Goal: Information Seeking & Learning: Learn about a topic

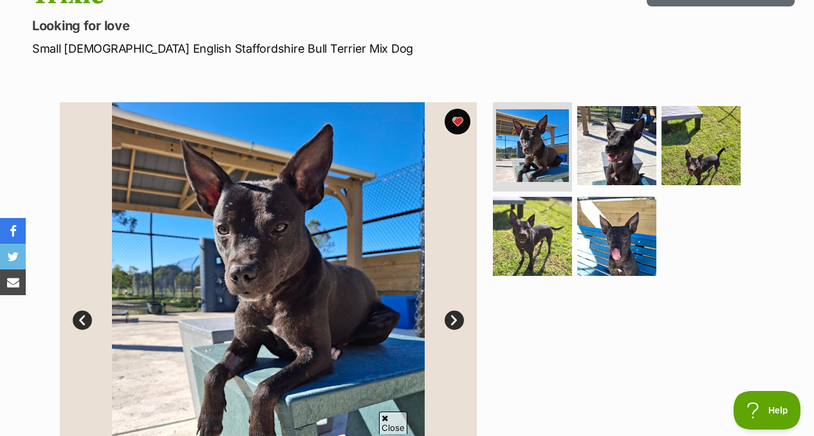
scroll to position [167, 0]
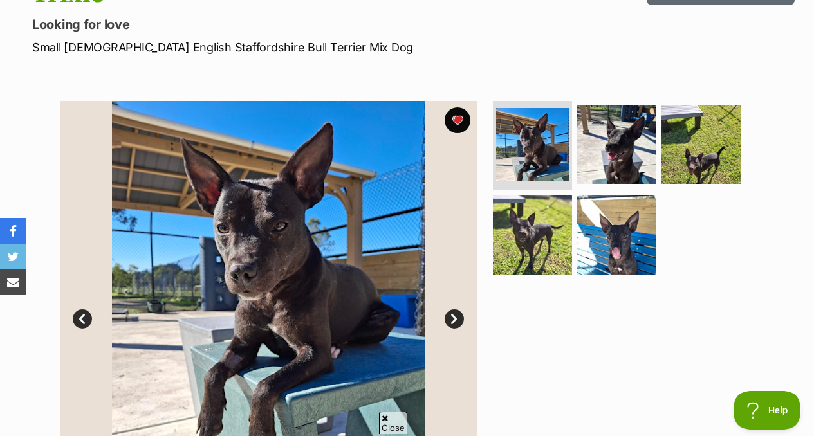
drag, startPoint x: 521, startPoint y: 305, endPoint x: 519, endPoint y: 313, distance: 7.8
click at [520, 315] on div at bounding box center [622, 309] width 264 height 417
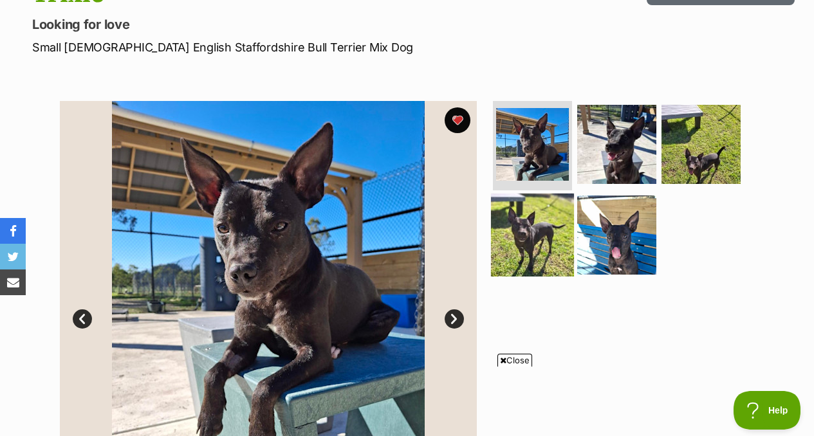
click at [528, 219] on img at bounding box center [532, 235] width 83 height 83
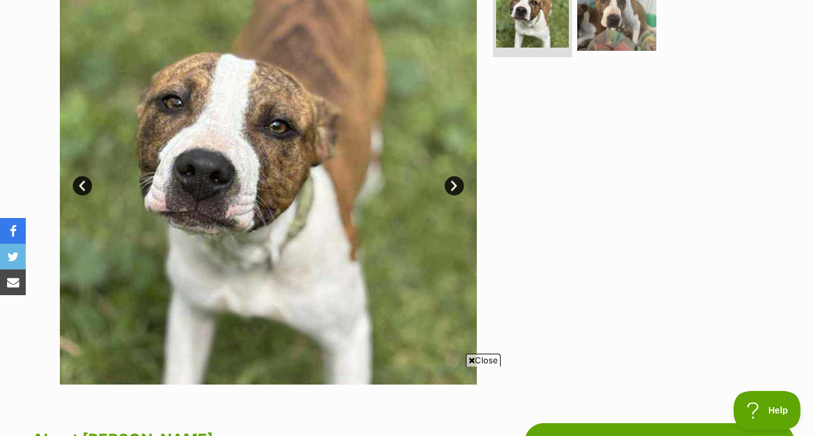
scroll to position [298, 0]
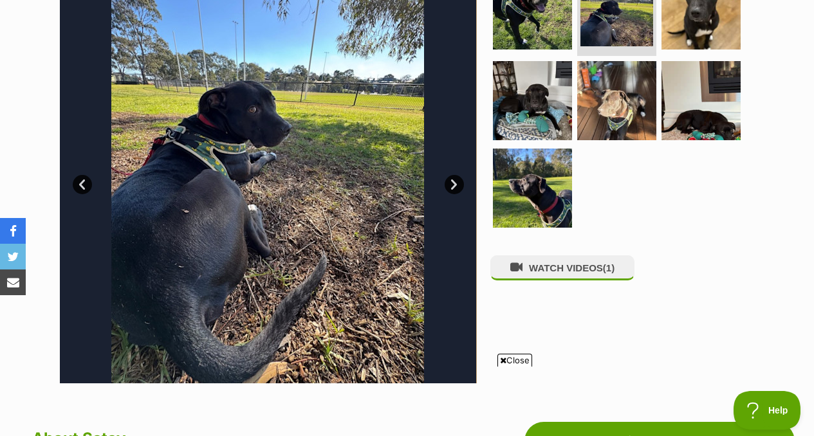
scroll to position [310, 0]
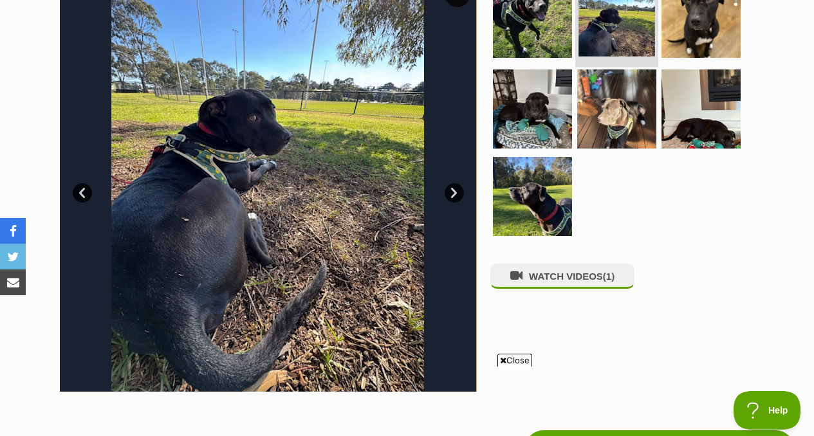
click at [640, 35] on img at bounding box center [616, 18] width 77 height 77
click at [639, 32] on img at bounding box center [616, 18] width 77 height 77
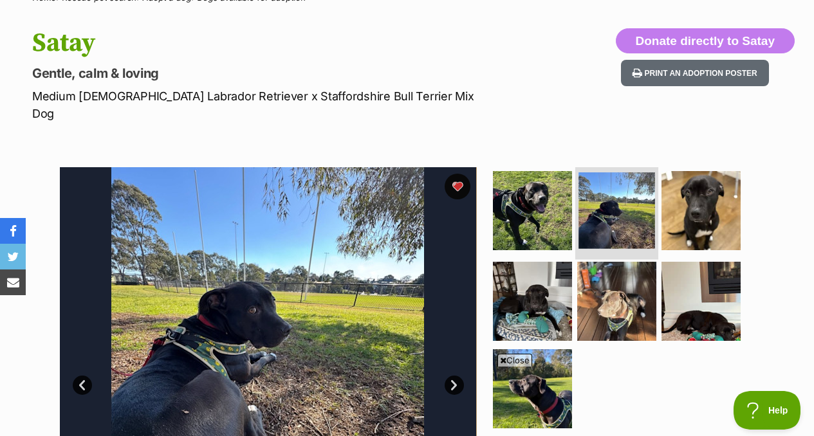
scroll to position [117, 0]
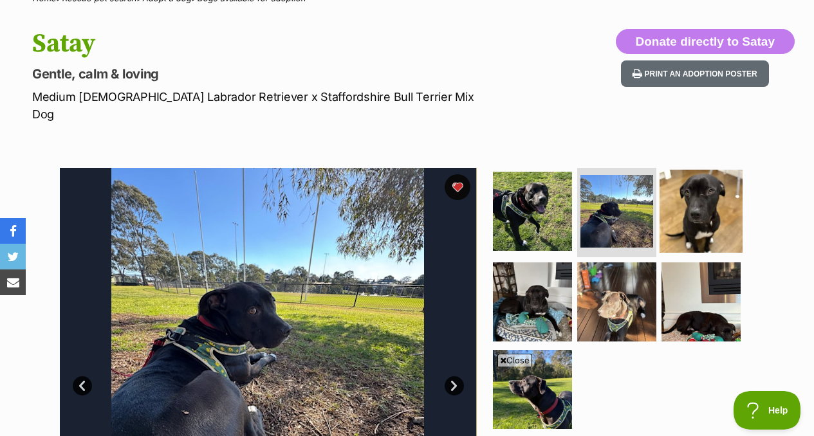
click at [714, 172] on img at bounding box center [700, 210] width 83 height 83
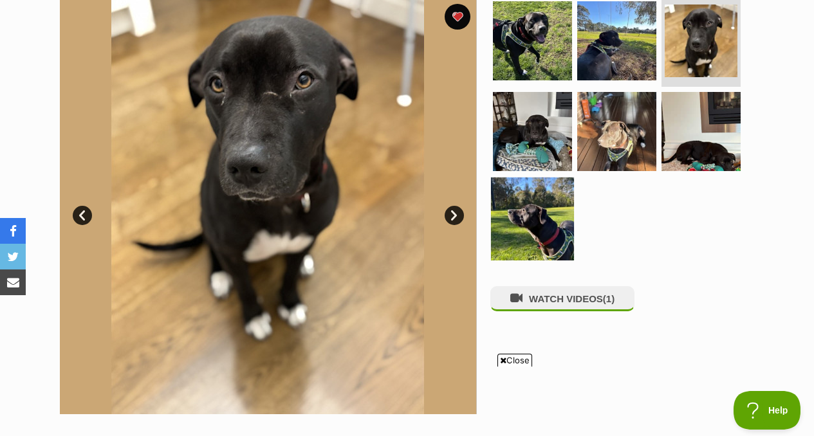
scroll to position [287, 0]
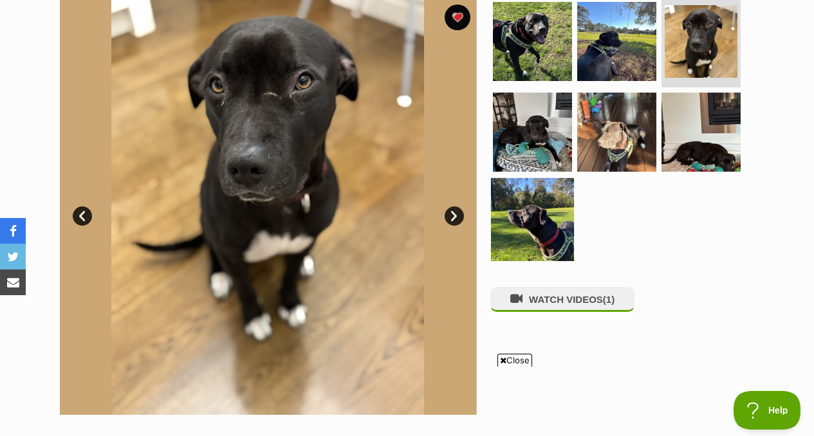
click at [555, 187] on img at bounding box center [532, 219] width 83 height 83
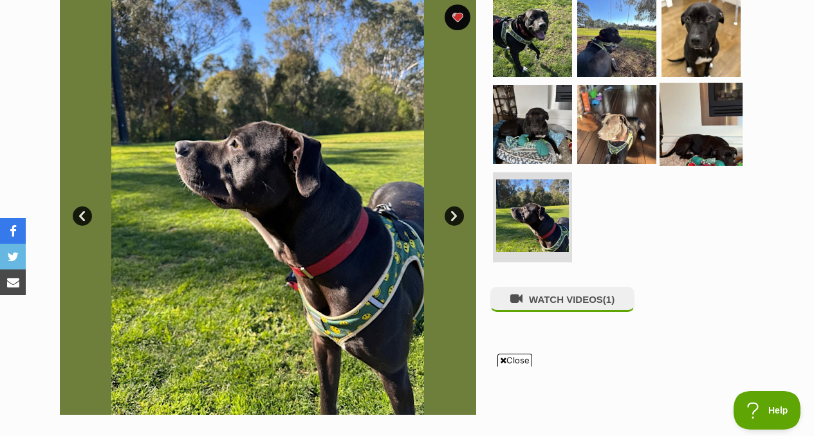
click at [694, 107] on img at bounding box center [700, 124] width 83 height 83
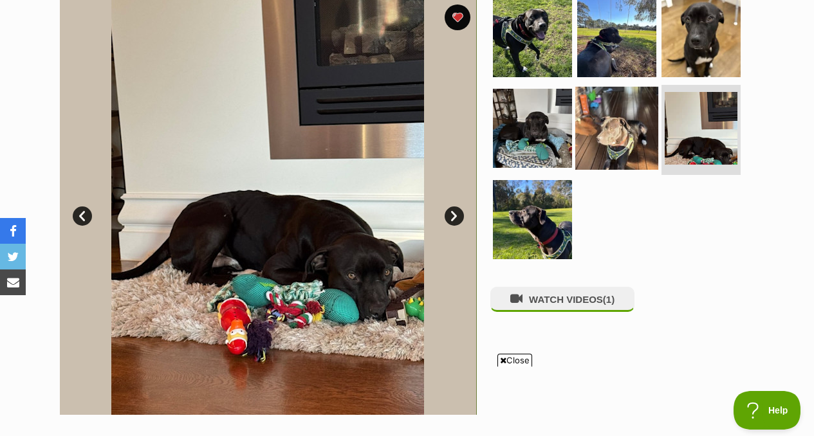
click at [624, 110] on img at bounding box center [616, 128] width 83 height 83
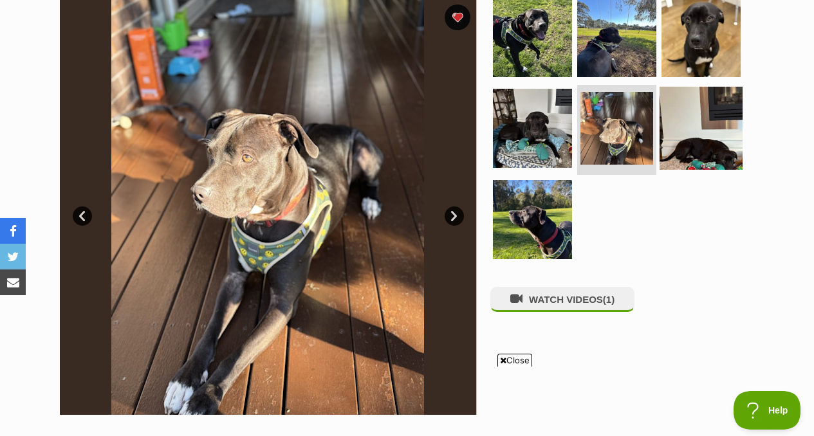
click at [693, 110] on img at bounding box center [700, 128] width 83 height 83
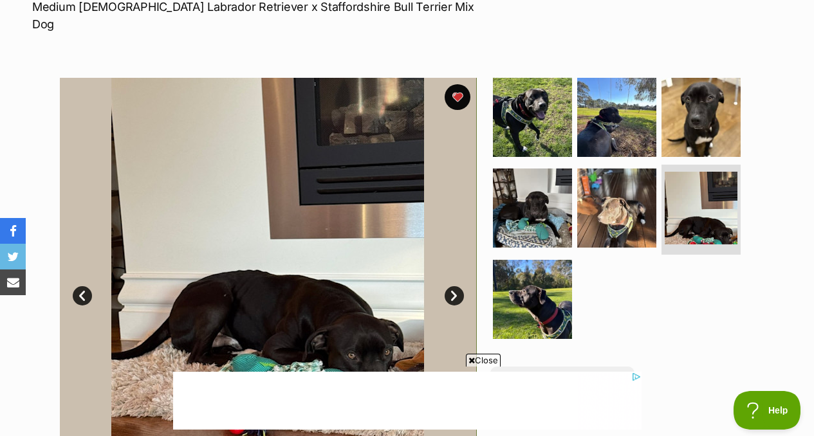
scroll to position [210, 0]
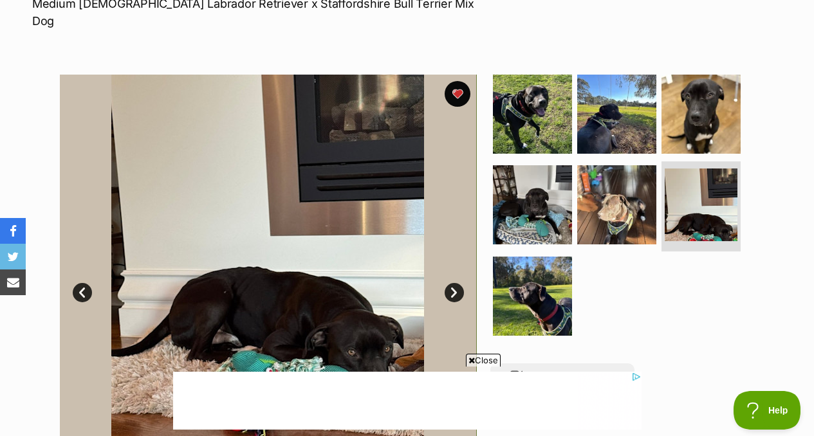
click at [460, 264] on img at bounding box center [267, 283] width 417 height 417
click at [455, 283] on link "Next" at bounding box center [454, 292] width 19 height 19
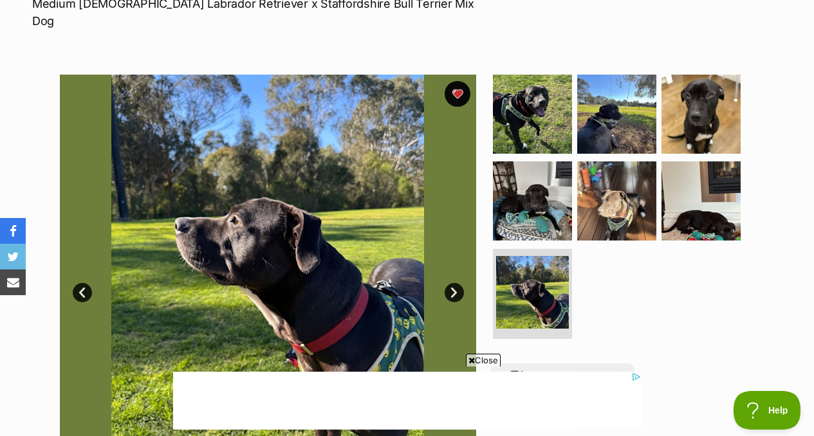
click at [455, 283] on link "Next" at bounding box center [454, 292] width 19 height 19
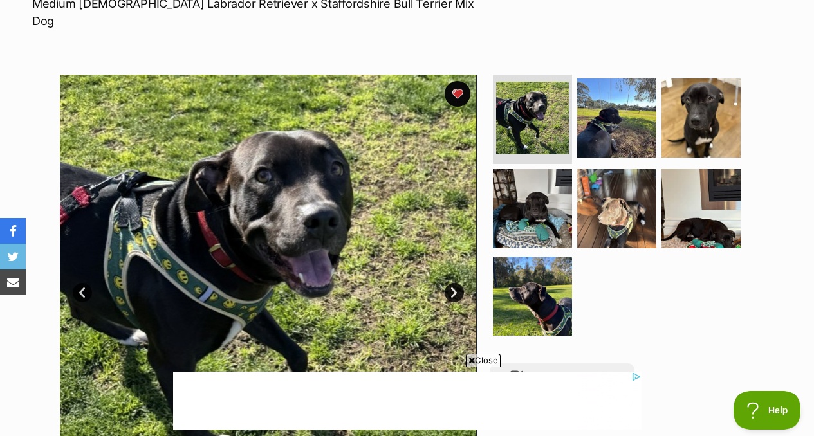
click at [455, 283] on link "Next" at bounding box center [454, 292] width 19 height 19
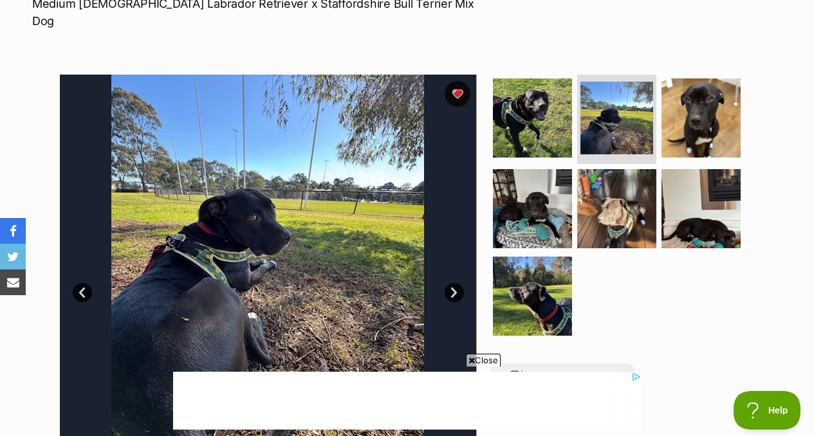
click at [451, 283] on link "Next" at bounding box center [454, 292] width 19 height 19
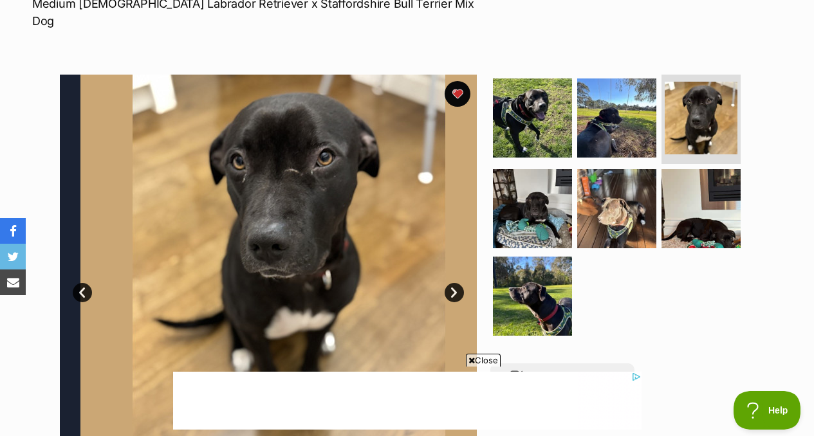
click at [451, 283] on link "Next" at bounding box center [454, 292] width 19 height 19
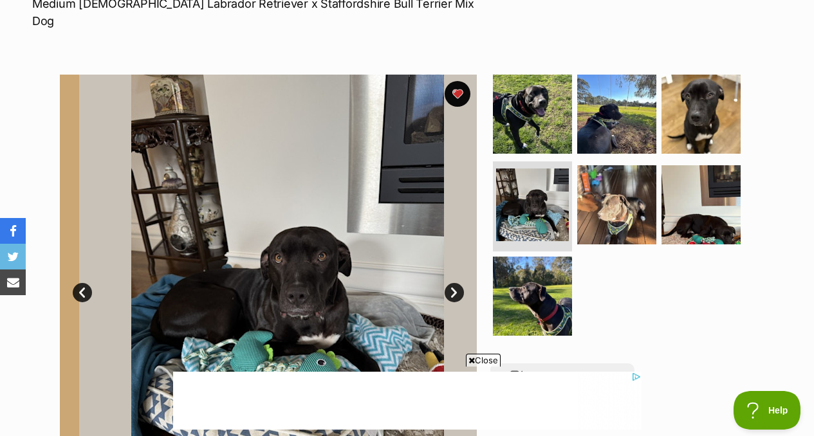
click at [452, 283] on link "Next" at bounding box center [454, 292] width 19 height 19
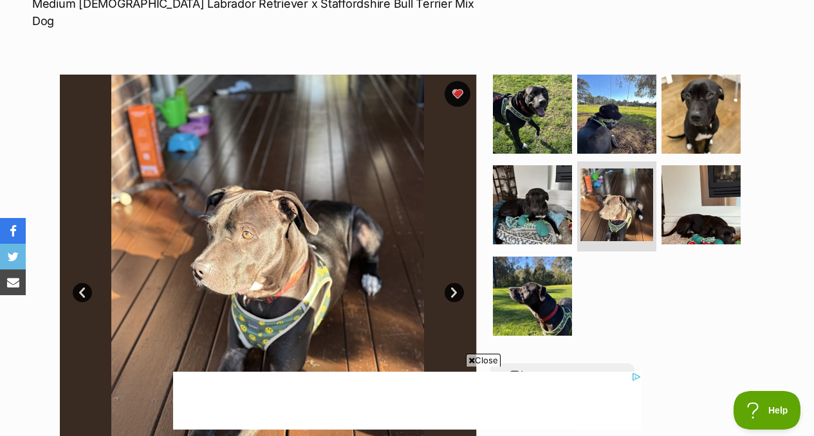
click at [454, 283] on link "Next" at bounding box center [454, 292] width 19 height 19
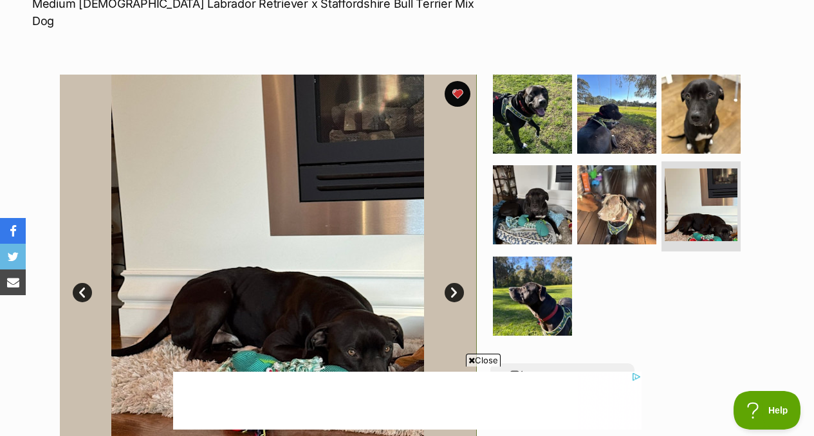
click at [455, 283] on link "Next" at bounding box center [454, 292] width 19 height 19
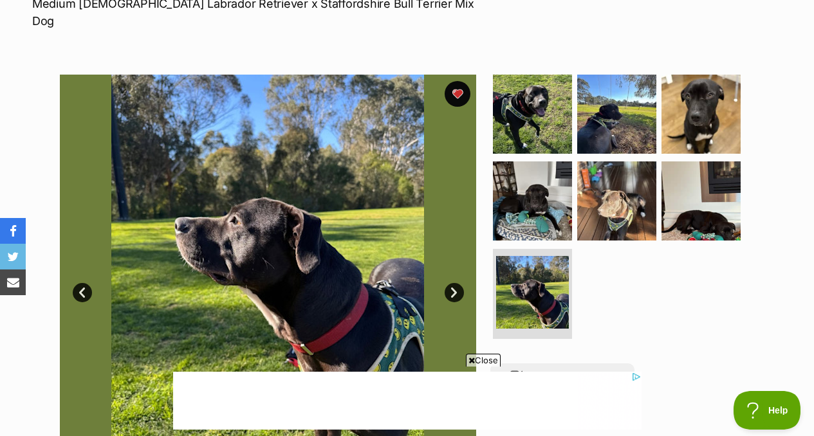
click at [456, 283] on link "Next" at bounding box center [454, 292] width 19 height 19
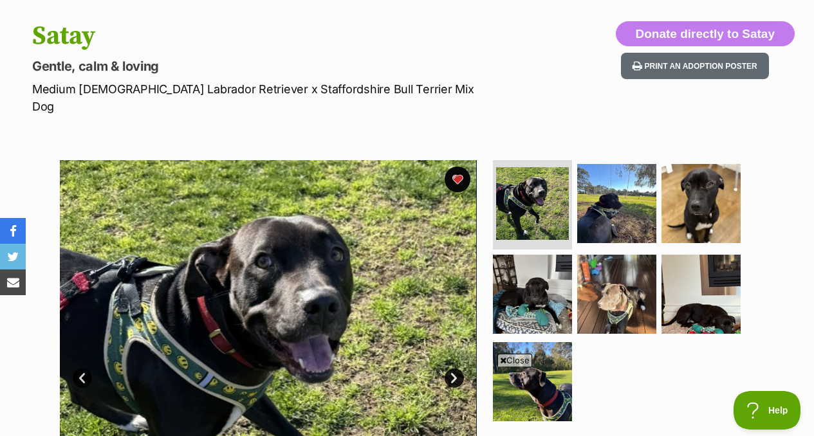
scroll to position [129, 0]
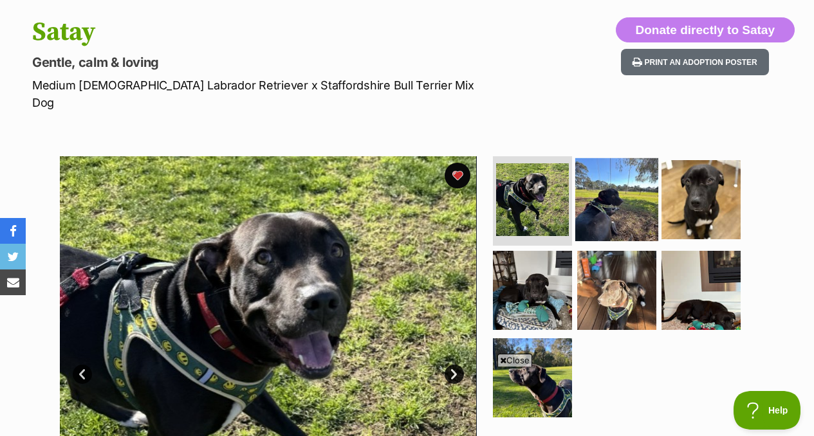
click at [603, 205] on img at bounding box center [616, 199] width 83 height 83
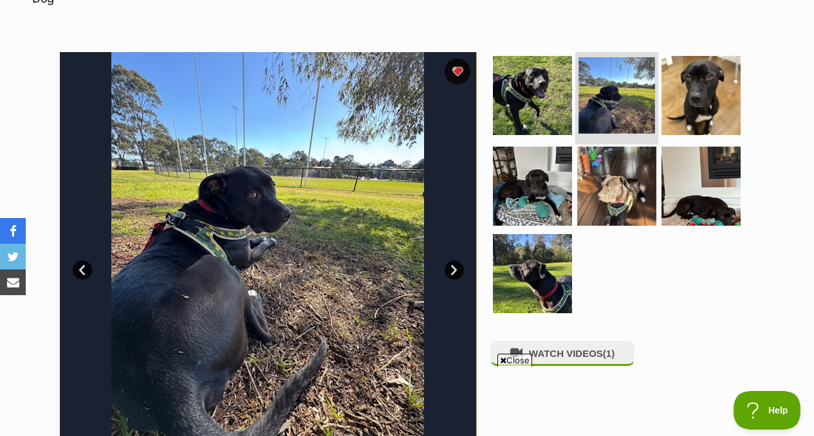
scroll to position [231, 0]
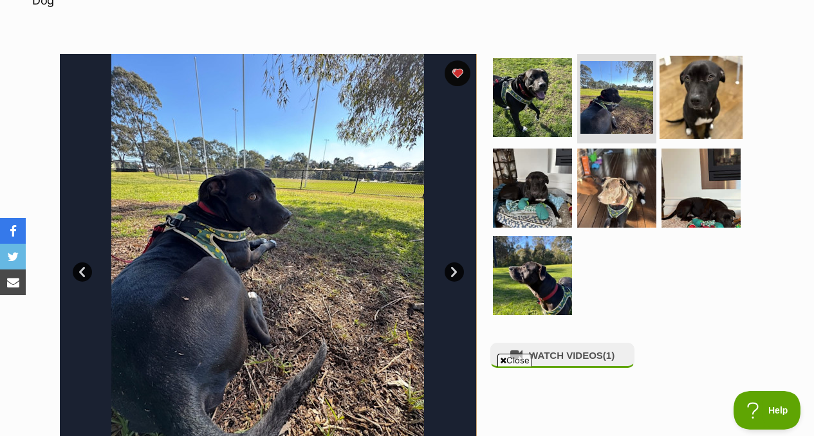
click at [717, 90] on img at bounding box center [700, 96] width 83 height 83
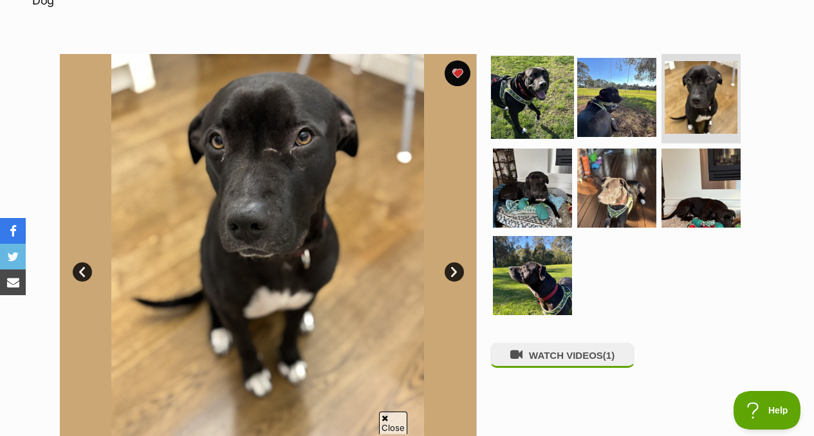
click at [493, 81] on img at bounding box center [532, 96] width 83 height 83
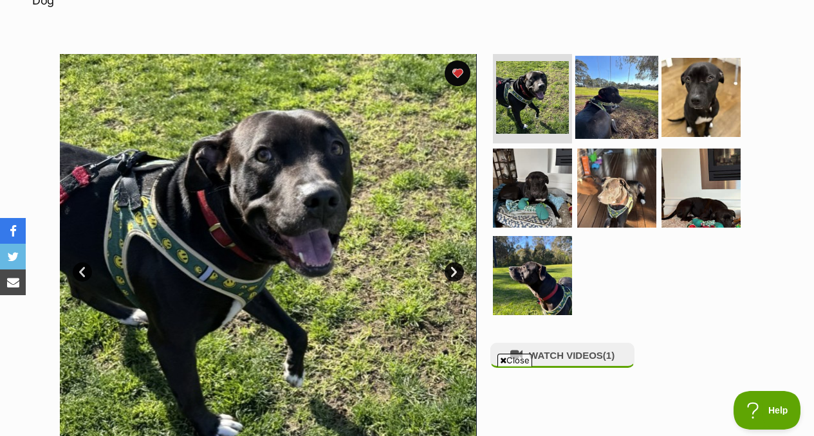
click at [614, 88] on img at bounding box center [616, 96] width 83 height 83
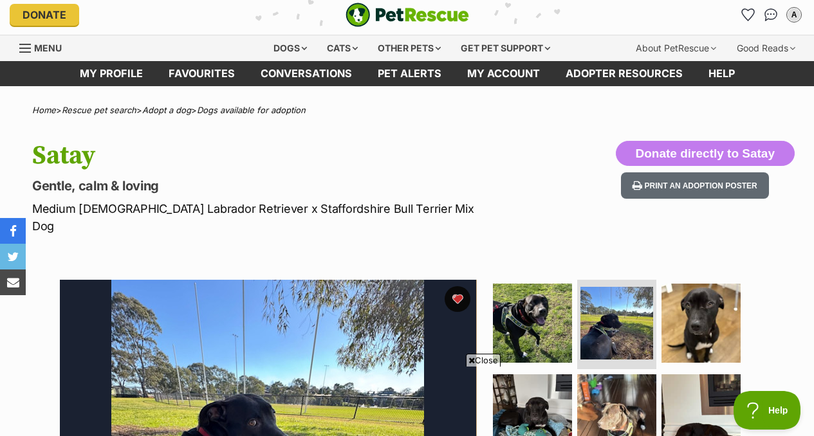
scroll to position [0, 0]
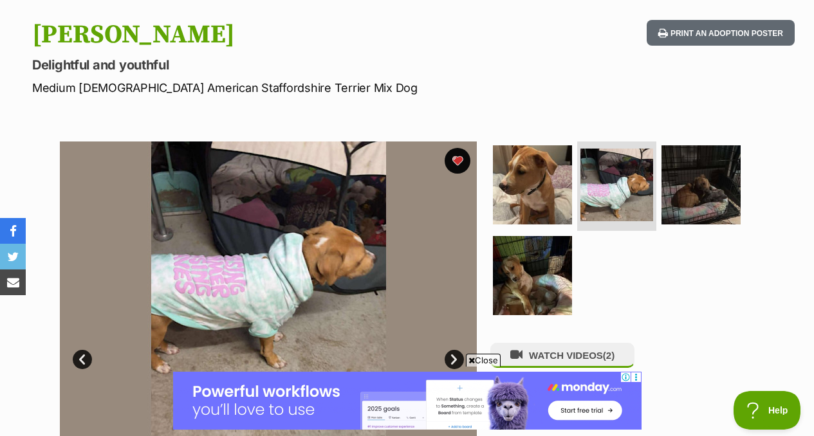
scroll to position [129, 0]
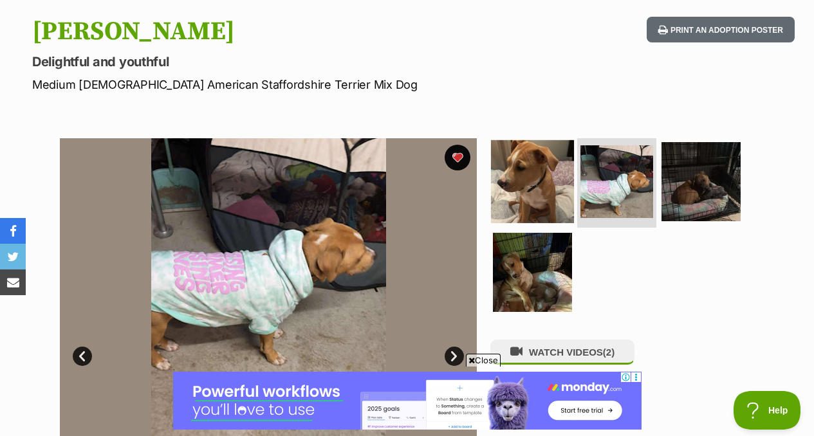
click at [543, 199] on img at bounding box center [532, 181] width 83 height 83
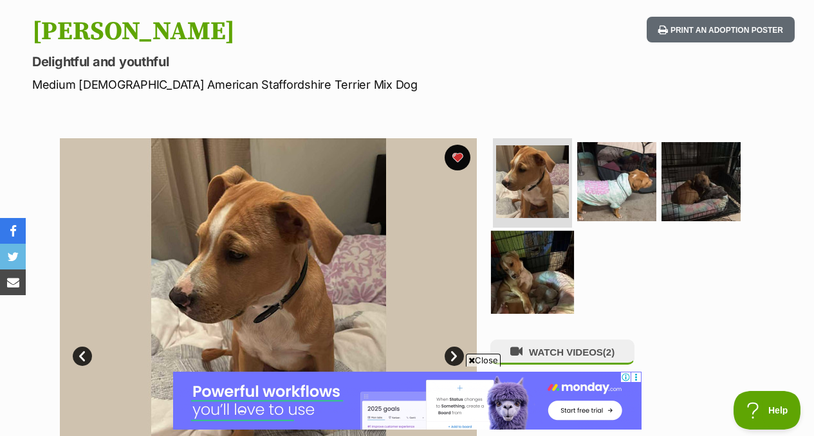
click at [553, 285] on img at bounding box center [532, 272] width 83 height 83
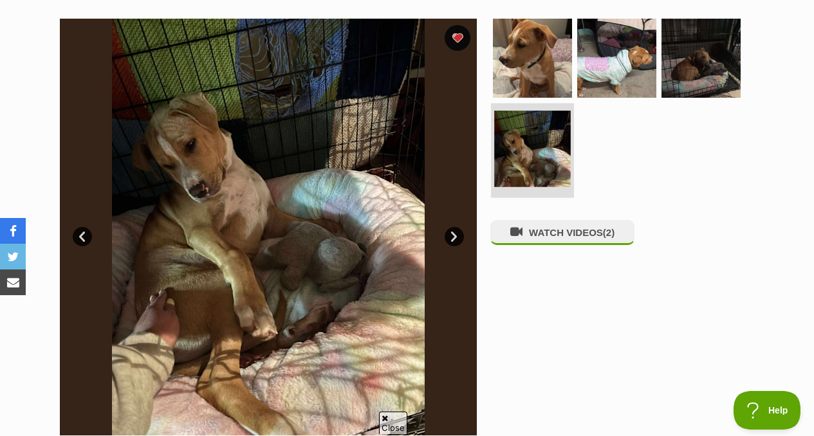
scroll to position [250, 0]
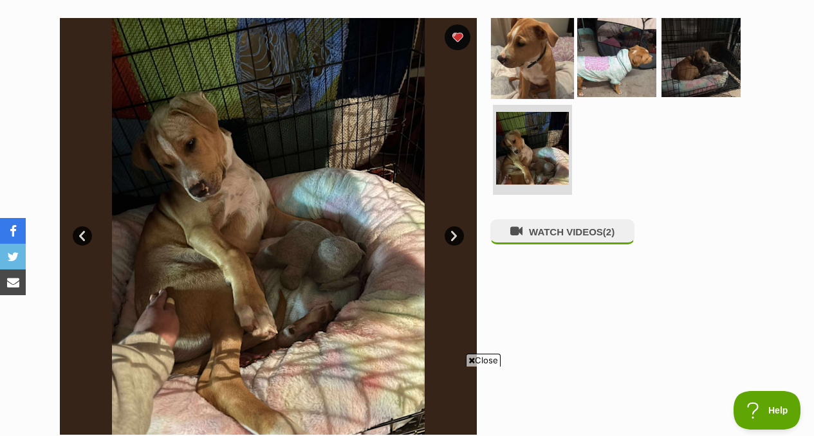
click at [535, 67] on img at bounding box center [532, 56] width 83 height 83
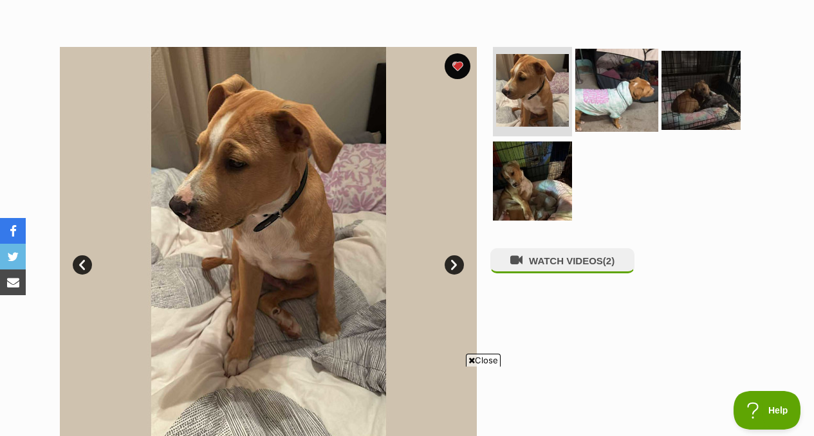
scroll to position [223, 0]
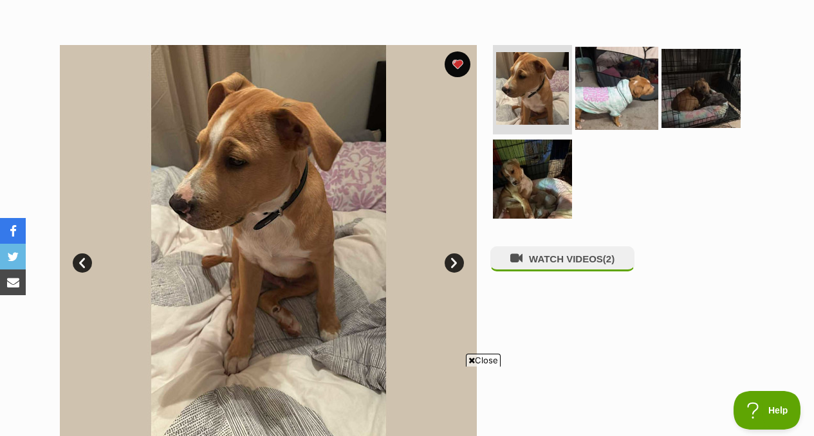
click at [619, 77] on img at bounding box center [616, 87] width 83 height 83
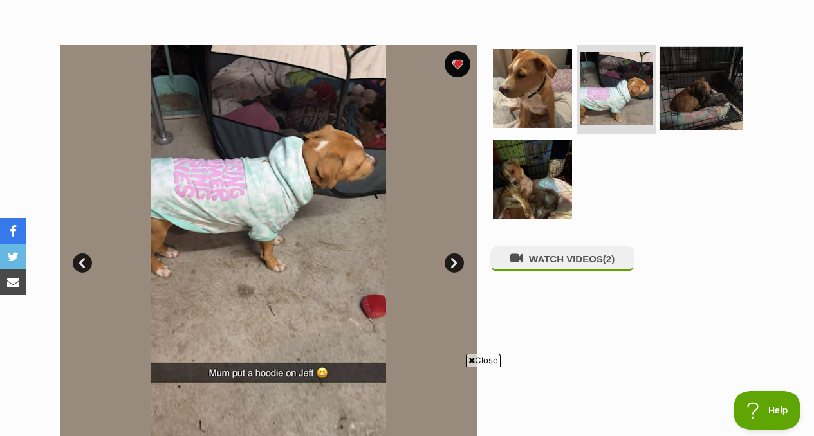
click at [693, 88] on img at bounding box center [700, 87] width 83 height 83
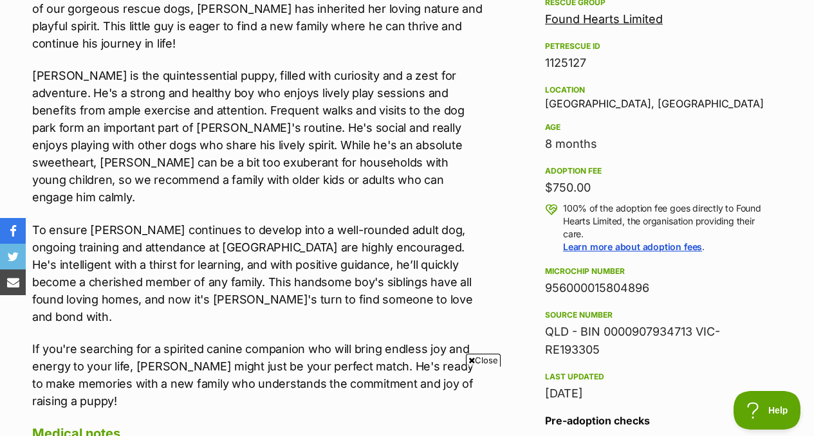
scroll to position [856, 0]
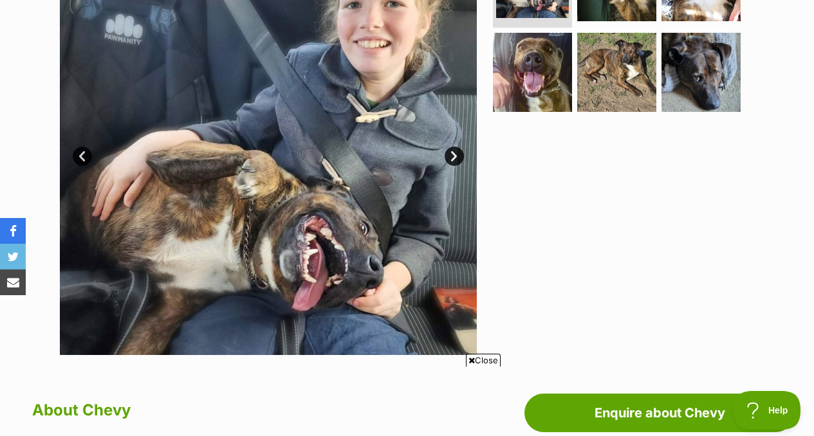
scroll to position [325, 0]
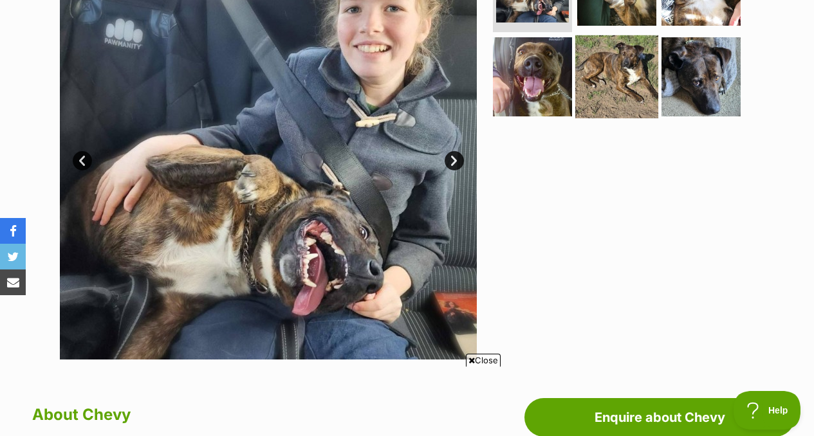
click at [607, 75] on img at bounding box center [616, 76] width 83 height 83
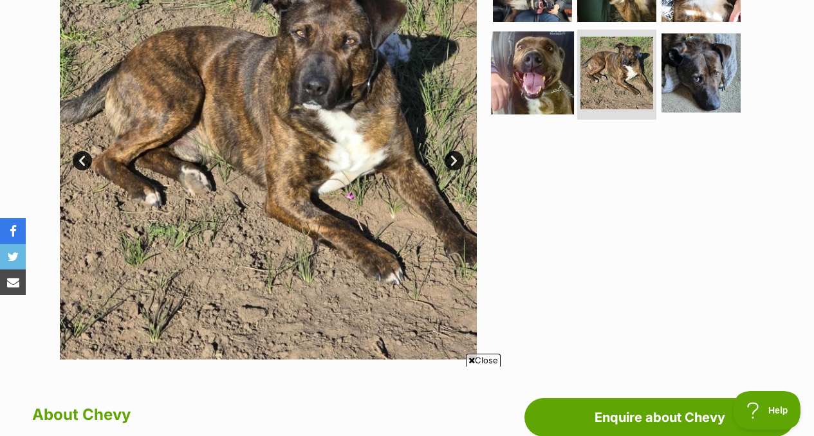
click at [542, 71] on img at bounding box center [532, 73] width 83 height 83
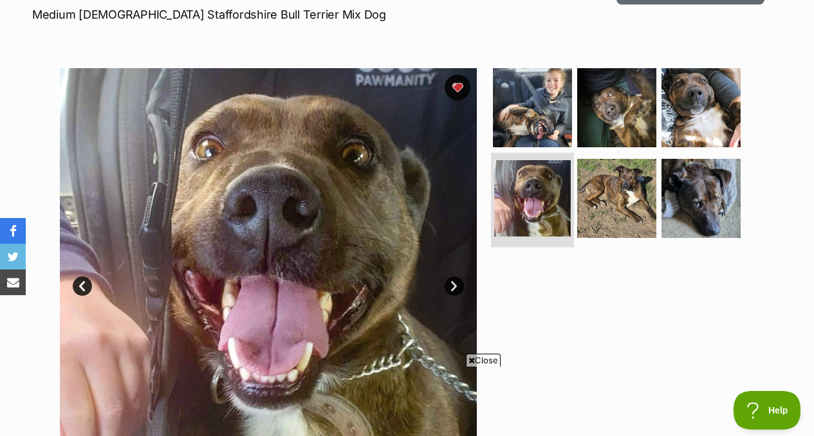
scroll to position [198, 0]
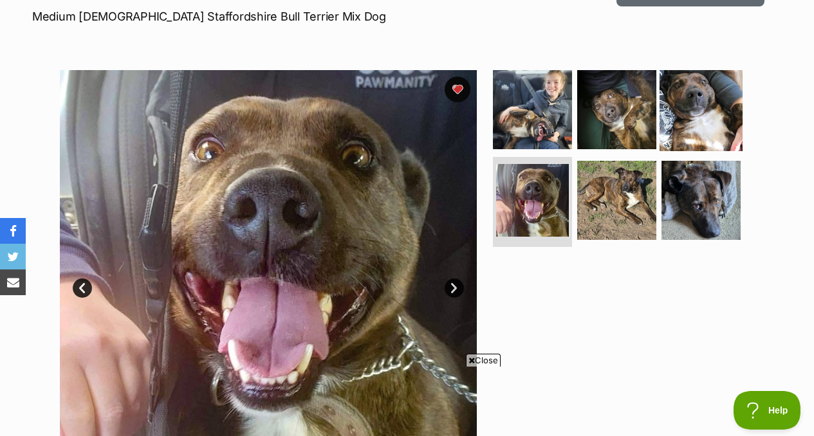
click at [694, 116] on img at bounding box center [700, 109] width 83 height 83
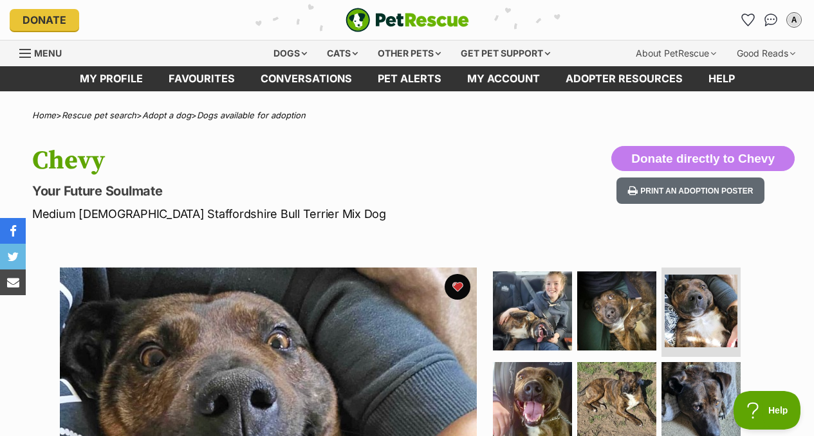
scroll to position [0, 0]
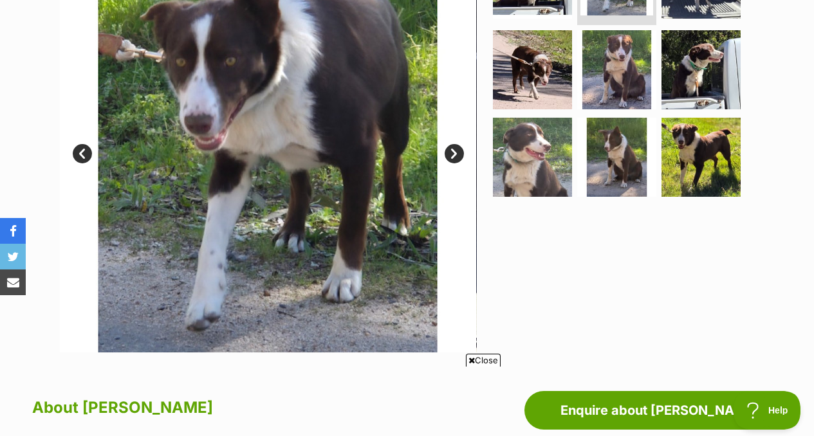
scroll to position [264, 0]
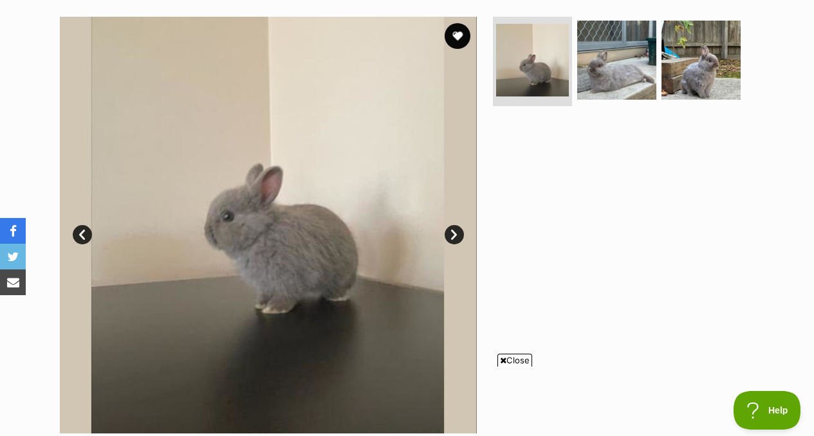
scroll to position [248, 0]
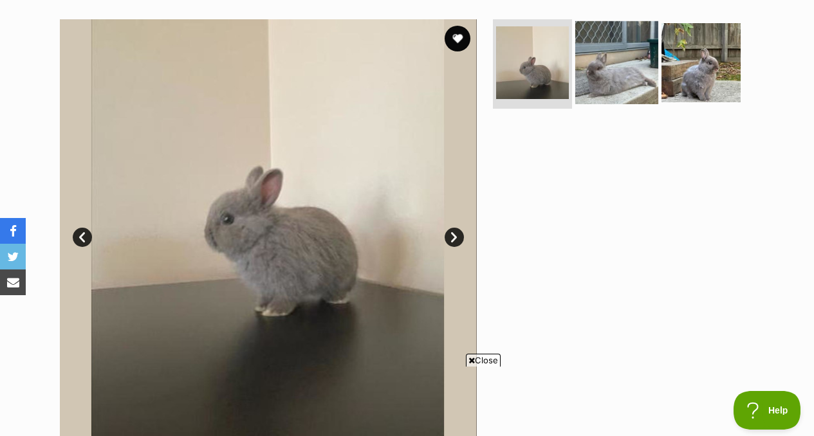
click at [625, 83] on img at bounding box center [616, 62] width 83 height 83
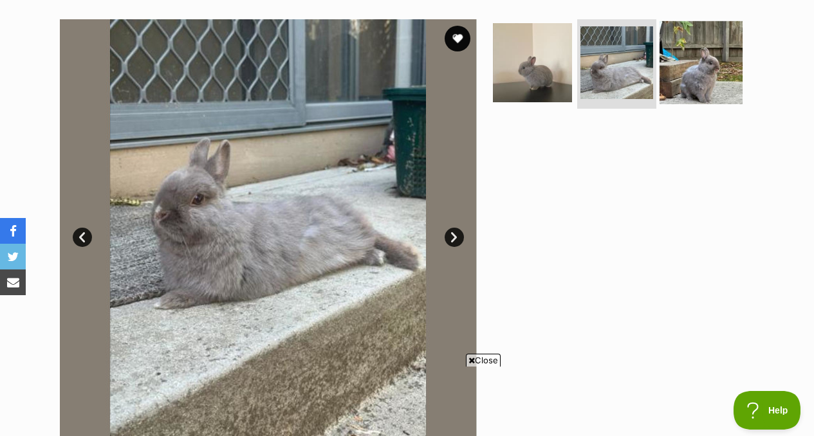
click at [694, 53] on img at bounding box center [700, 62] width 83 height 83
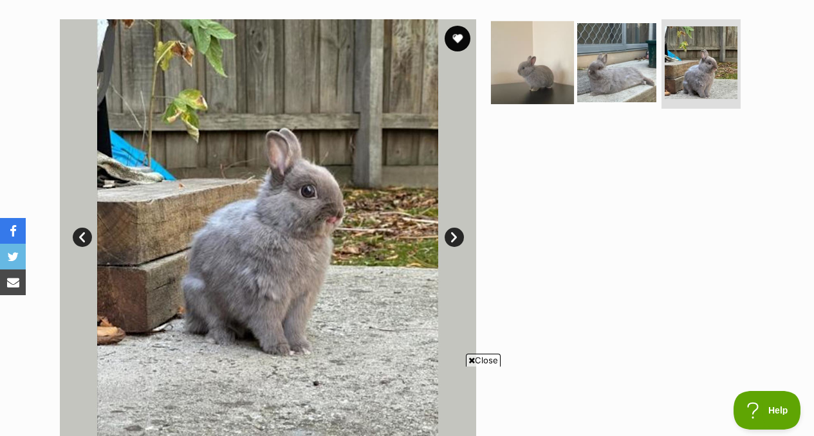
click at [542, 80] on img at bounding box center [532, 62] width 83 height 83
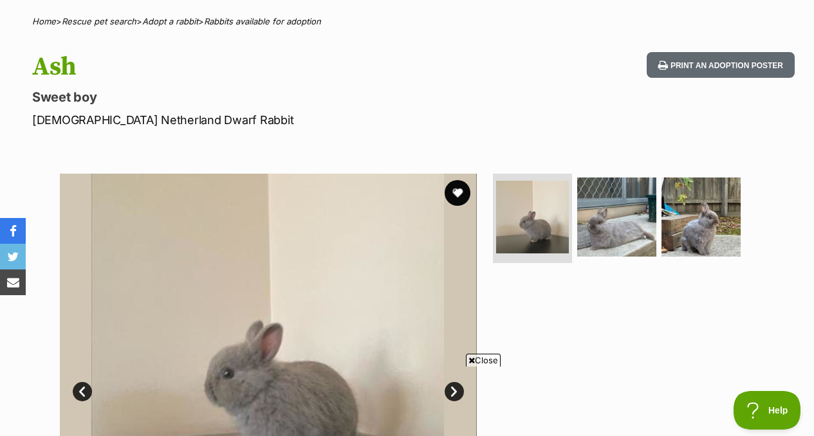
scroll to position [0, 0]
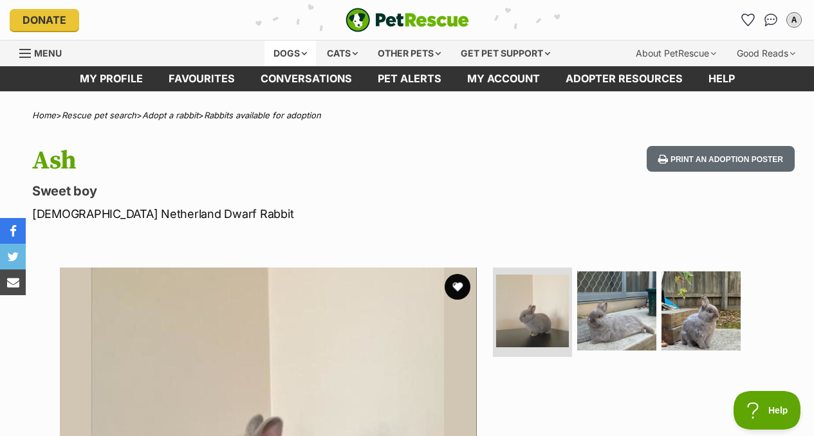
click at [291, 58] on div "Dogs" at bounding box center [289, 54] width 51 height 26
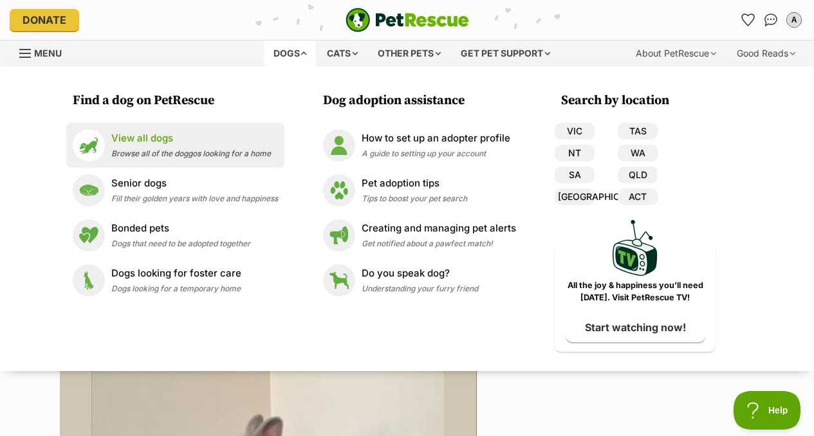
click at [165, 148] on div "View all dogs Browse all of the doggos looking for a home" at bounding box center [191, 145] width 160 height 28
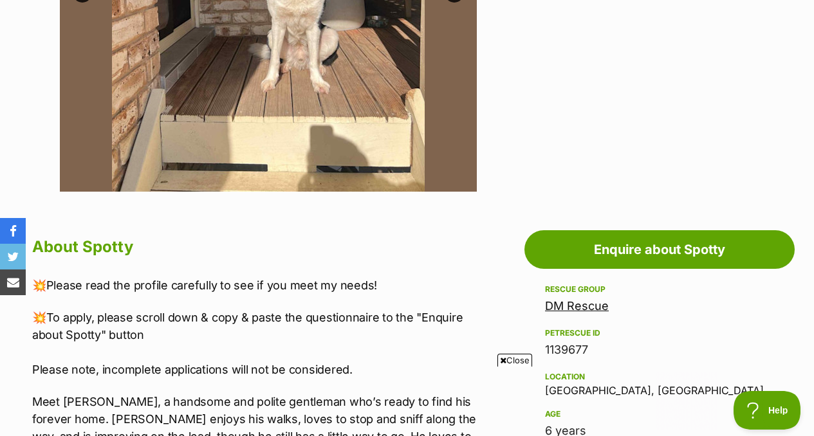
scroll to position [279, 0]
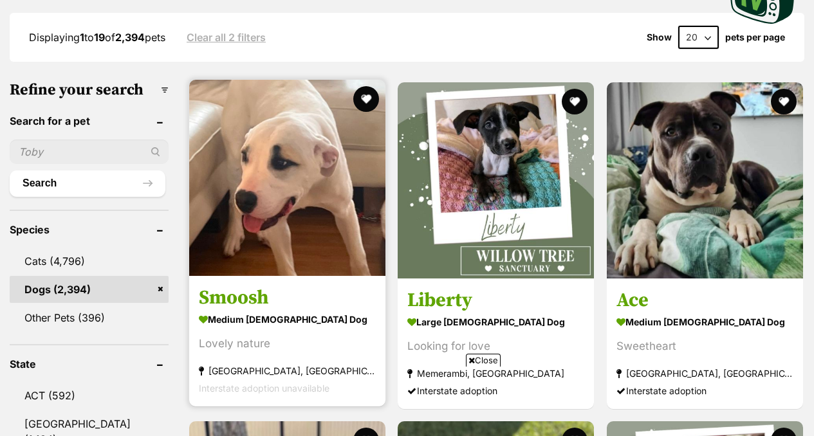
click at [234, 286] on h3 "Smoosh" at bounding box center [287, 298] width 177 height 24
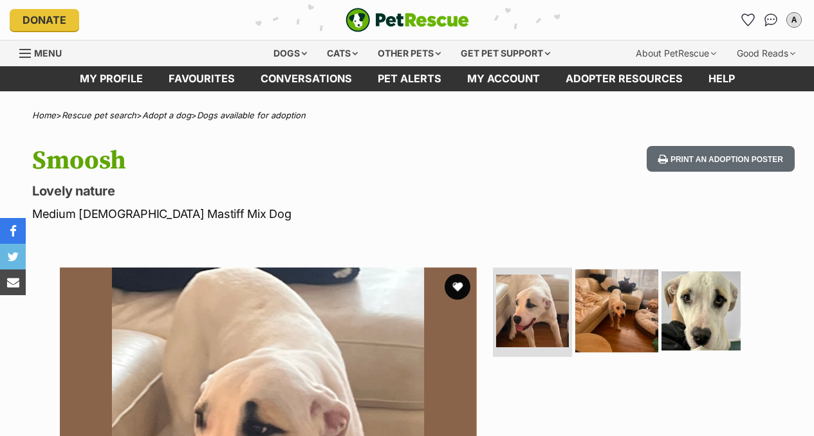
click at [630, 338] on img at bounding box center [616, 310] width 83 height 83
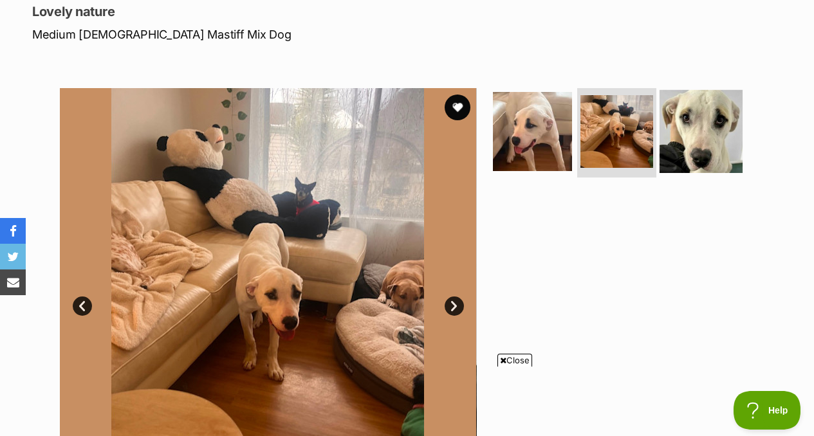
click at [685, 140] on img at bounding box center [700, 130] width 83 height 83
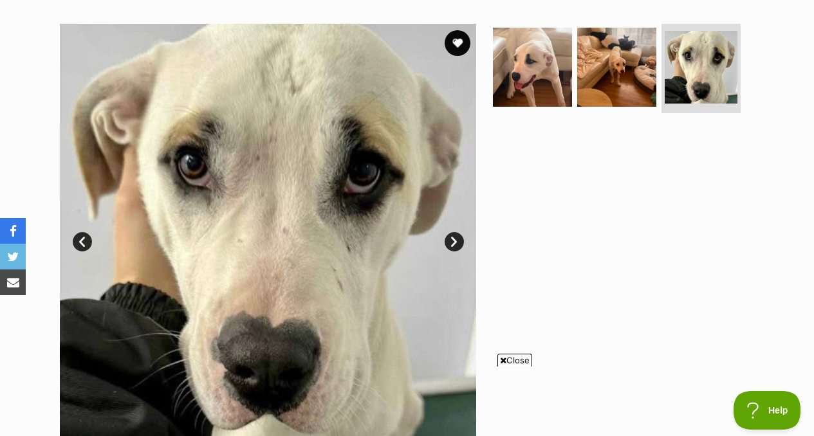
scroll to position [218, 0]
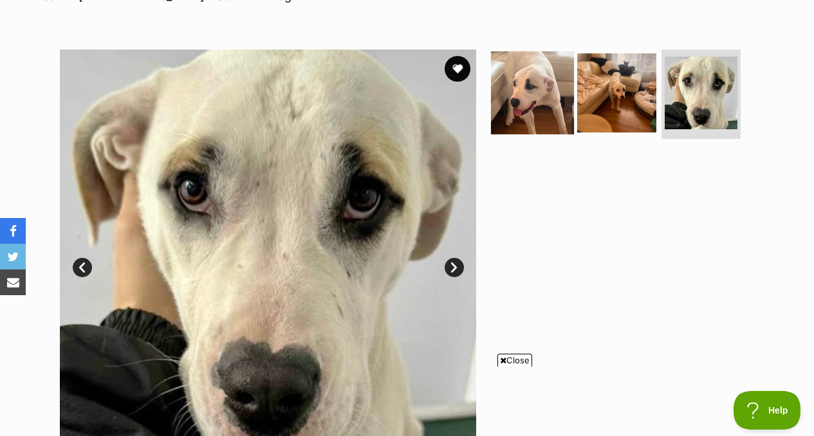
click at [540, 80] on img at bounding box center [532, 92] width 83 height 83
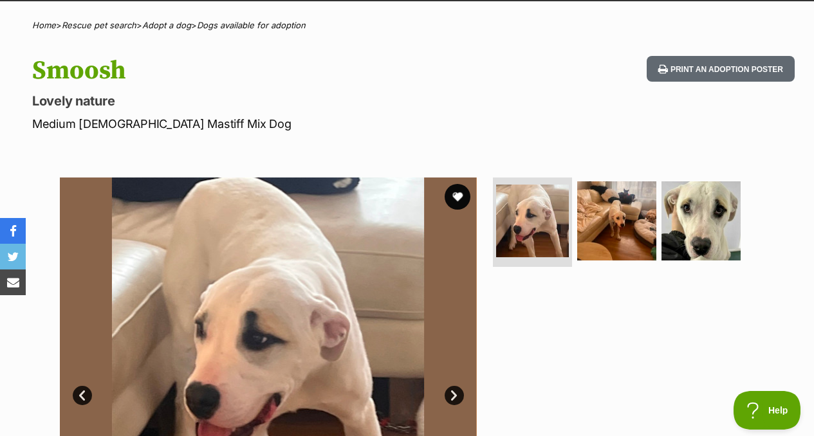
scroll to position [0, 0]
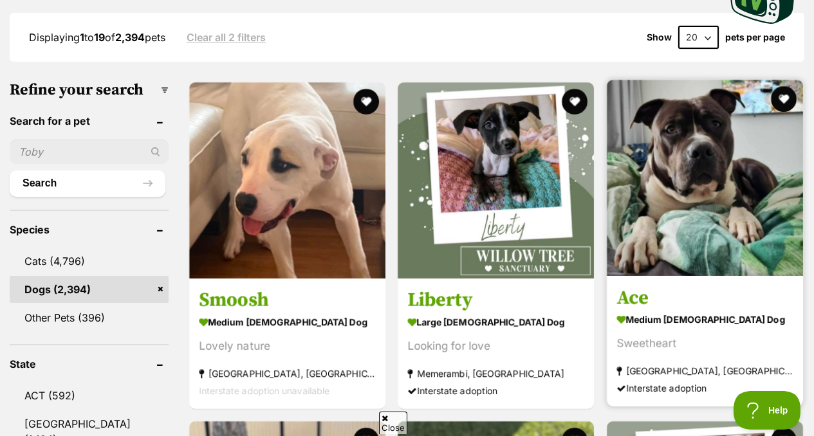
click at [632, 286] on h3 "Ace" at bounding box center [704, 298] width 177 height 24
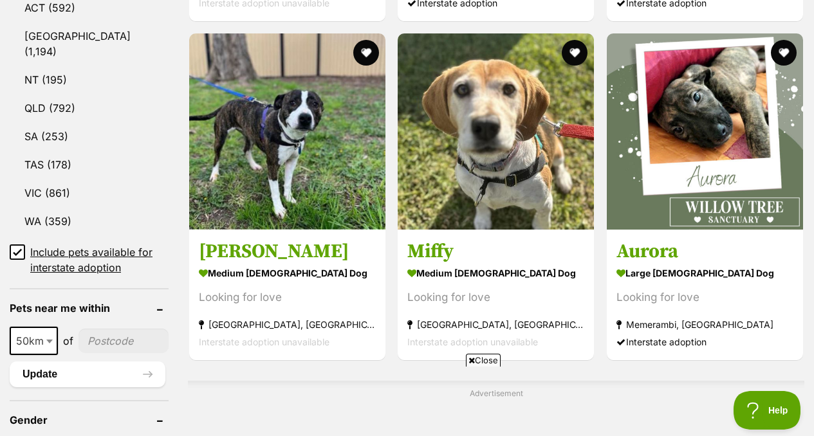
scroll to position [758, 0]
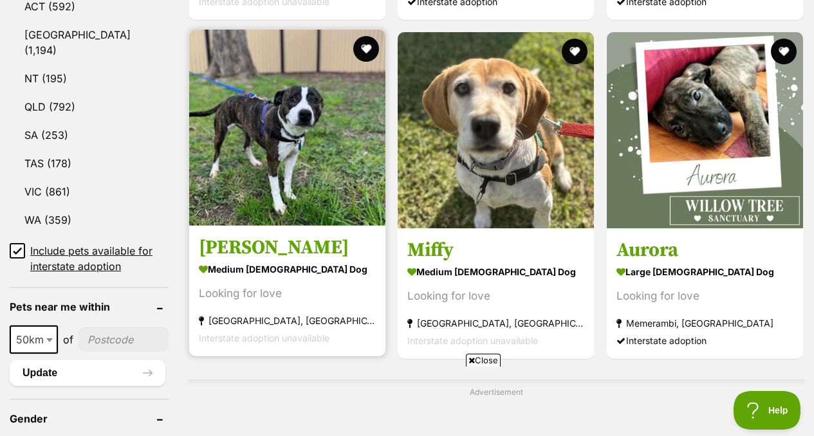
click at [294, 233] on link "Lucy Goosey medium female Dog Looking for love Cranbourne West, VIC Interstate …" at bounding box center [287, 291] width 196 height 131
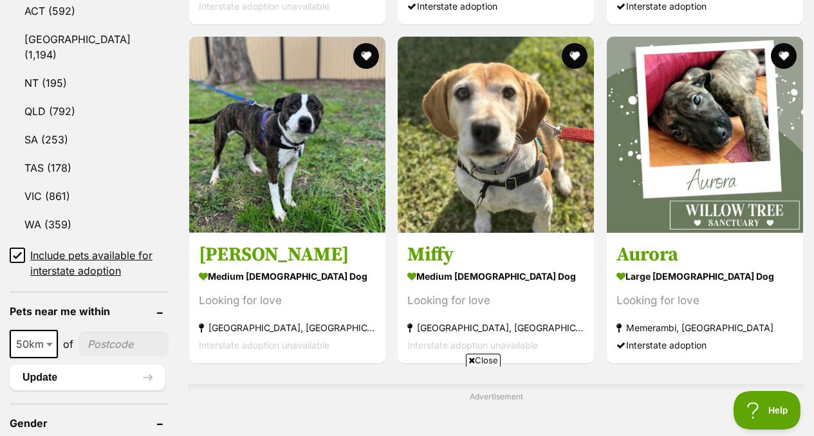
scroll to position [741, 0]
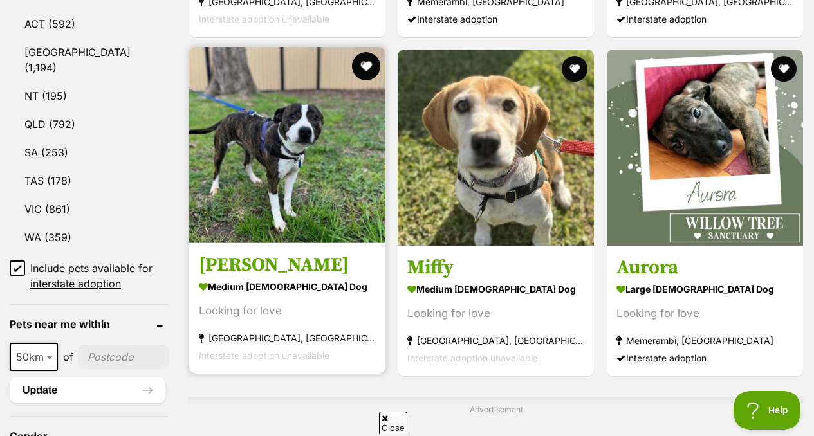
click at [364, 52] on button "favourite" at bounding box center [366, 66] width 28 height 28
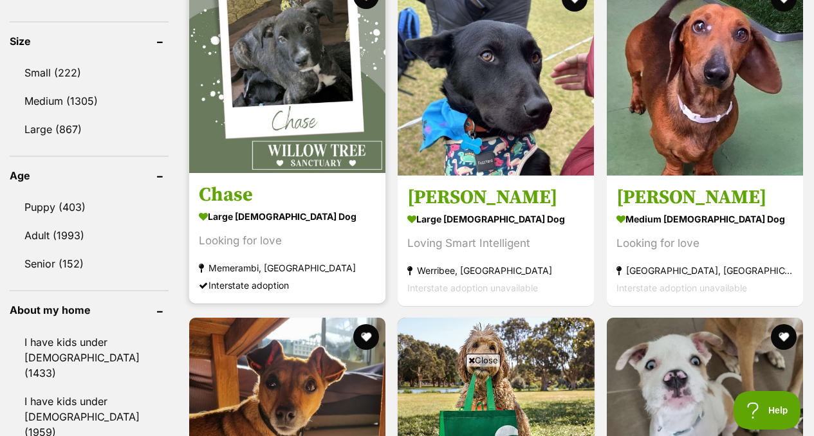
scroll to position [1274, 0]
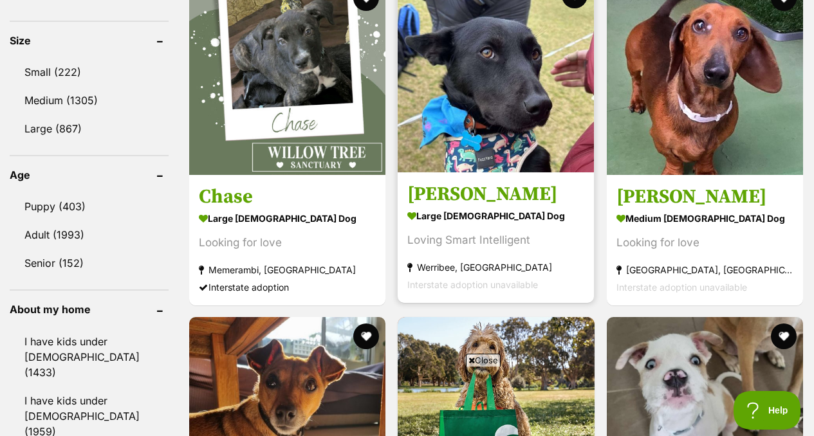
click at [430, 206] on strong "large female Dog" at bounding box center [495, 215] width 177 height 19
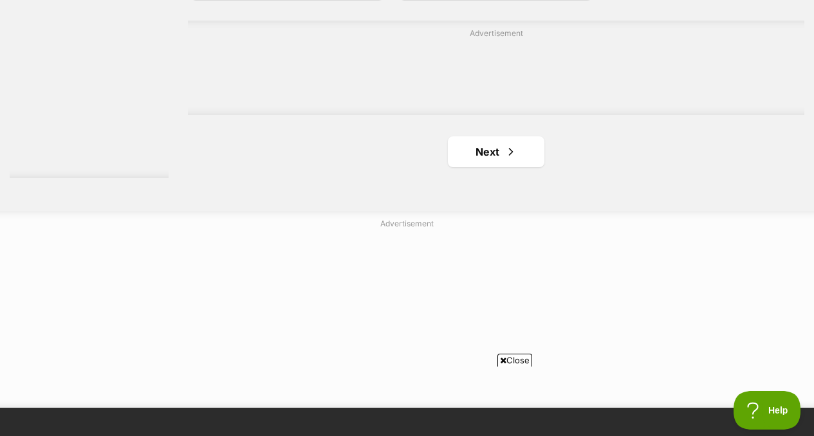
scroll to position [3070, 0]
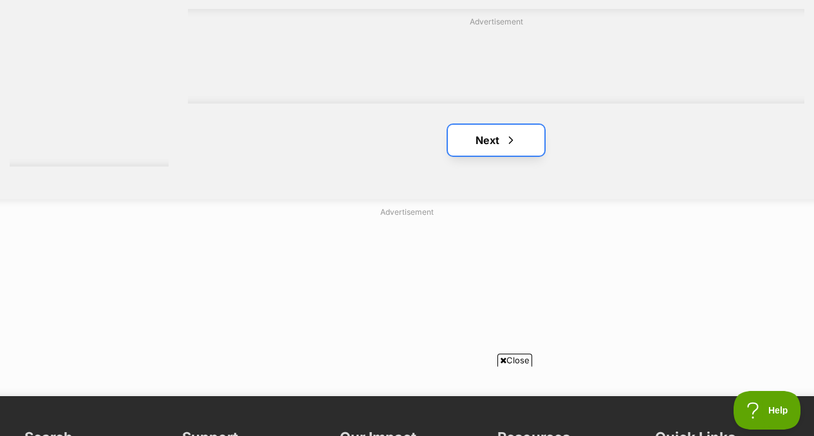
click at [499, 125] on link "Next" at bounding box center [496, 140] width 97 height 31
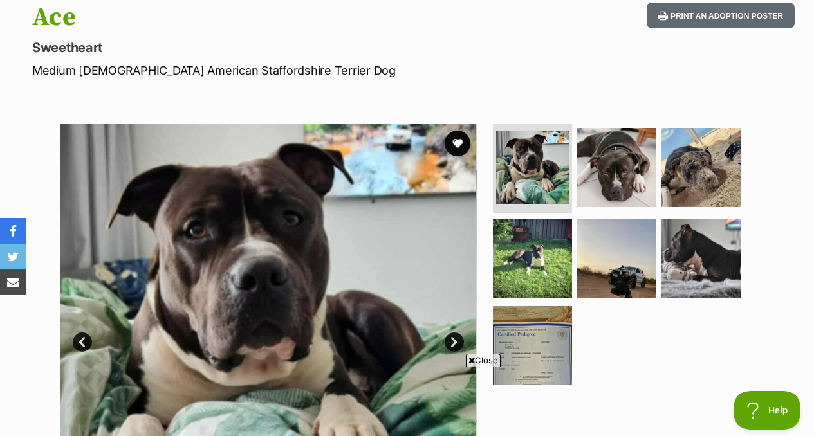
scroll to position [196, 0]
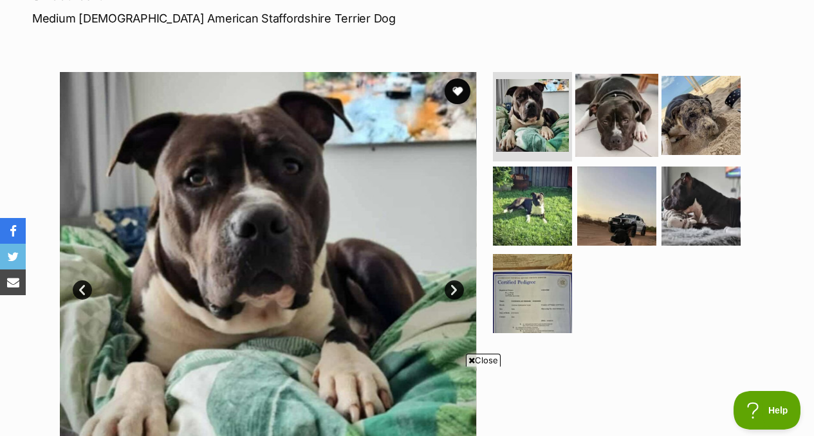
click at [605, 147] on img at bounding box center [616, 114] width 83 height 83
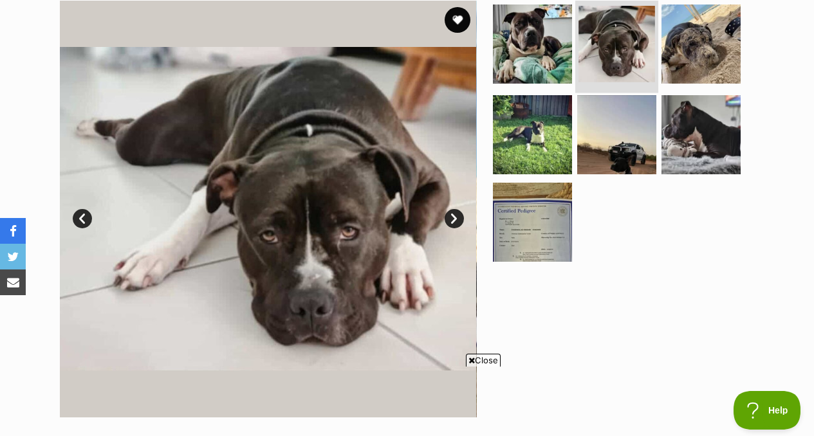
scroll to position [273, 0]
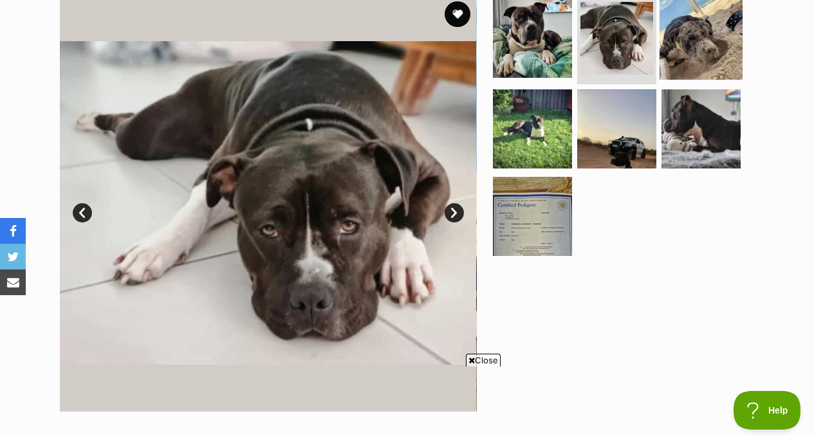
click at [683, 64] on img at bounding box center [700, 37] width 83 height 83
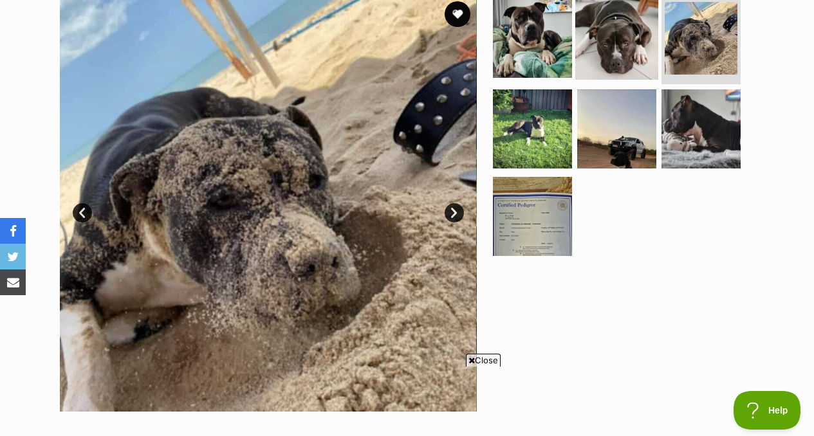
click at [614, 41] on img at bounding box center [616, 37] width 83 height 83
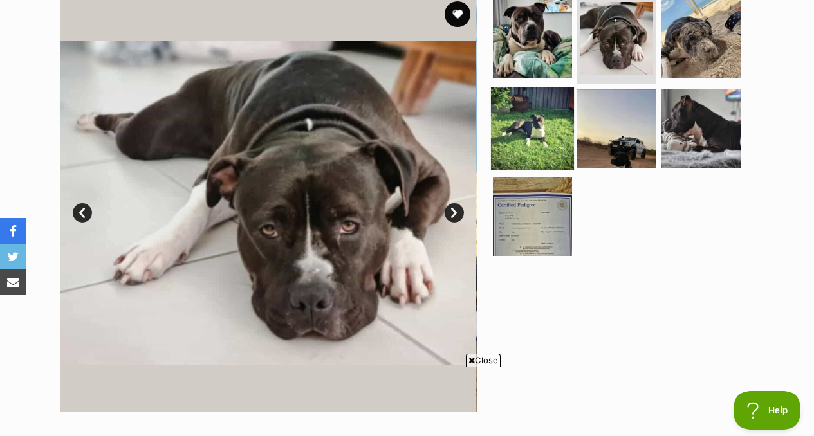
click at [543, 147] on img at bounding box center [532, 129] width 83 height 83
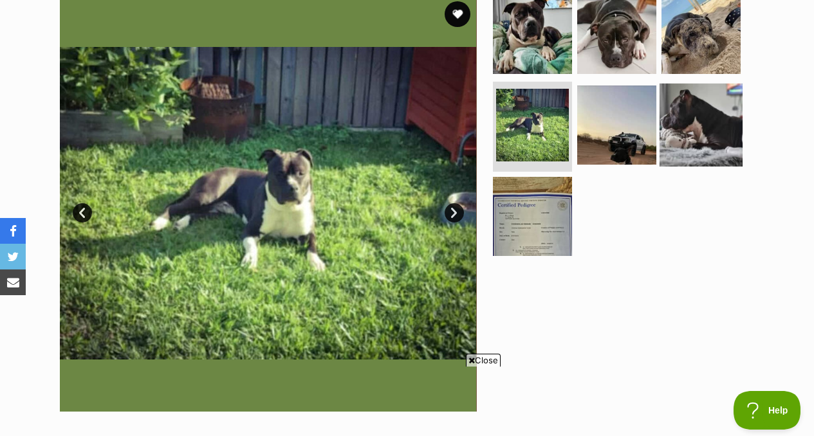
click at [686, 125] on img at bounding box center [700, 125] width 83 height 83
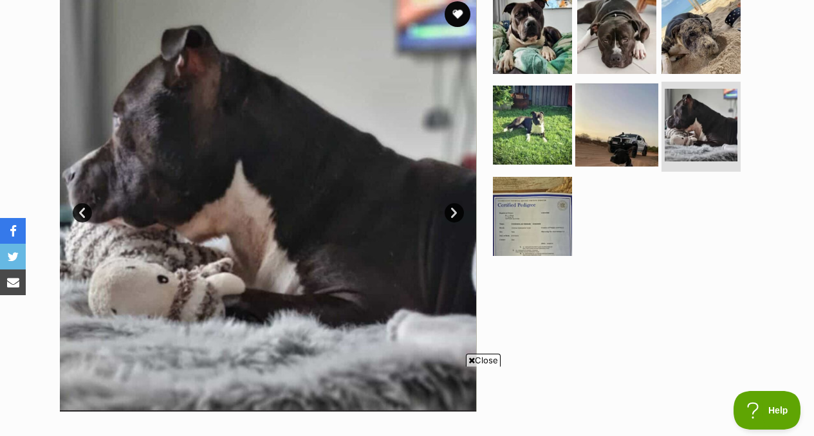
click at [637, 133] on img at bounding box center [616, 125] width 83 height 83
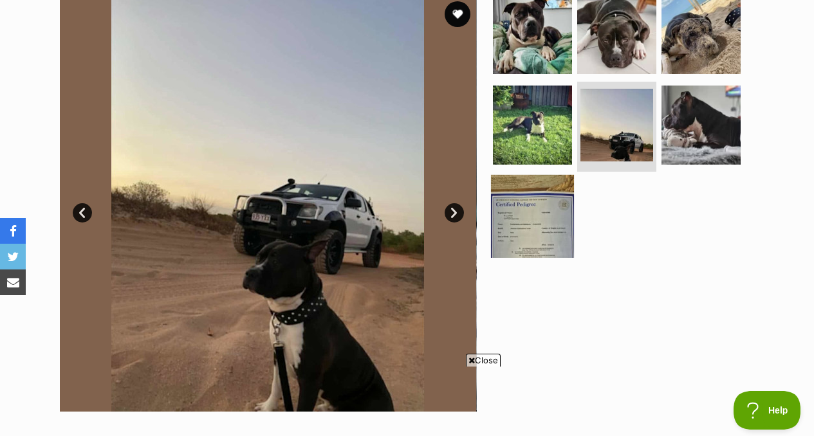
click at [535, 201] on img at bounding box center [532, 216] width 83 height 83
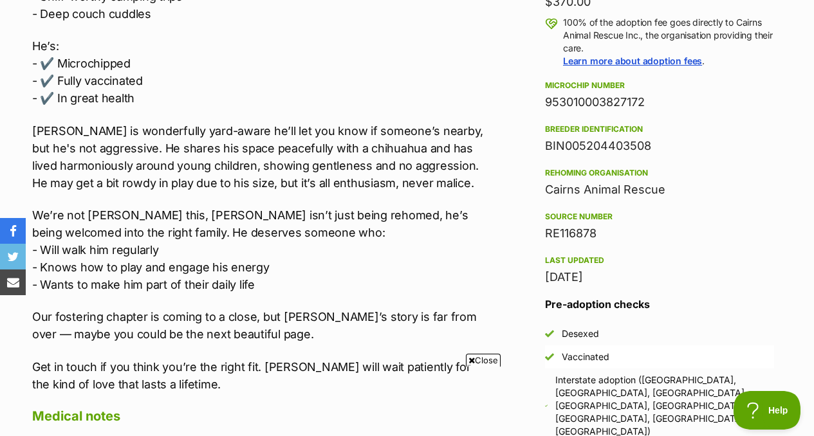
scroll to position [968, 0]
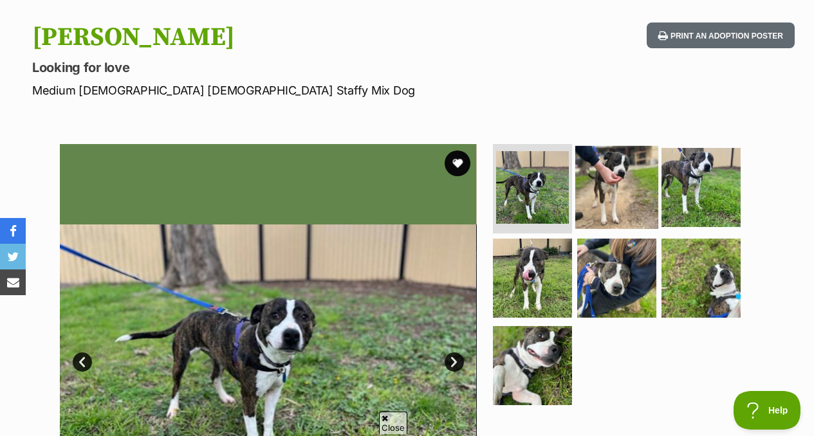
click at [627, 191] on img at bounding box center [616, 186] width 83 height 83
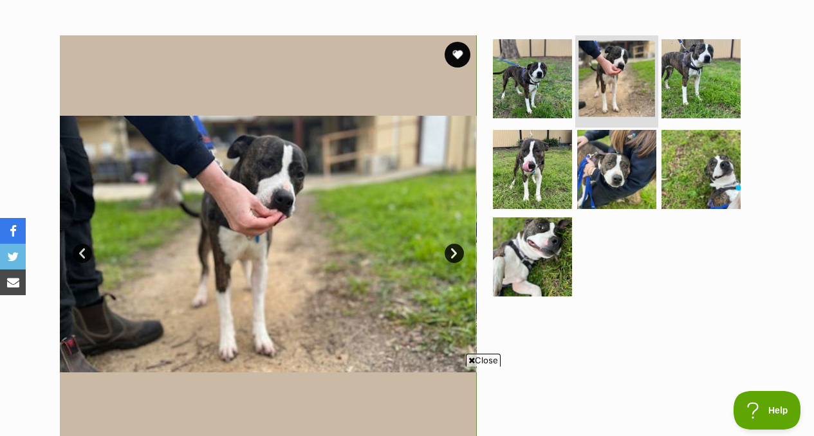
scroll to position [233, 0]
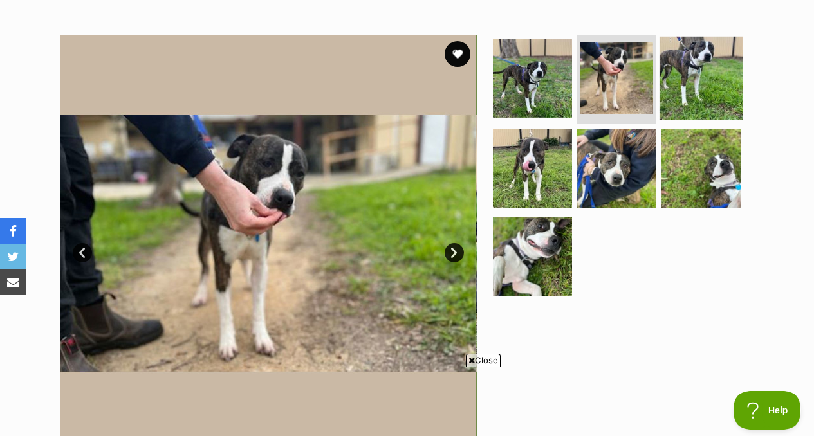
click at [703, 84] on img at bounding box center [700, 77] width 83 height 83
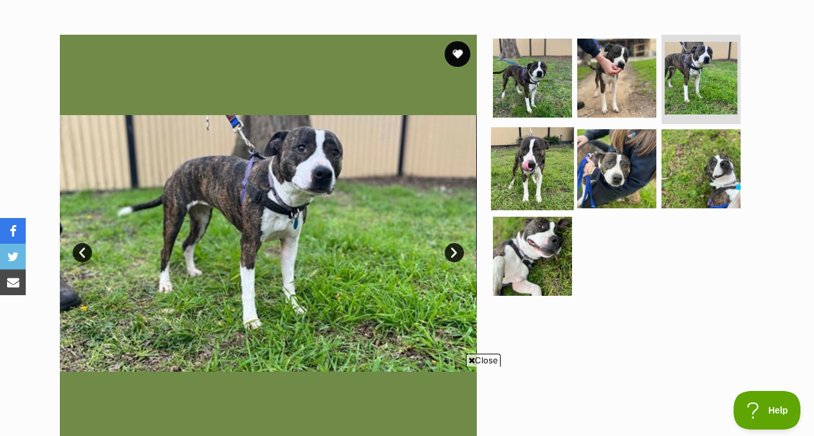
click at [519, 177] on img at bounding box center [532, 168] width 83 height 83
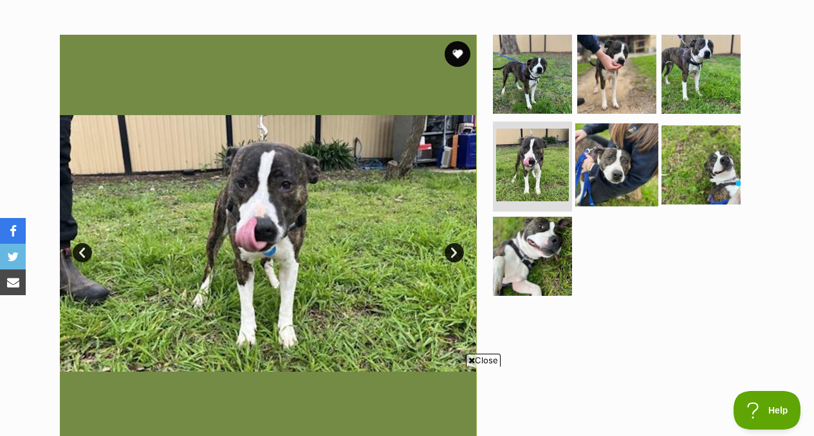
click at [591, 160] on img at bounding box center [616, 165] width 83 height 83
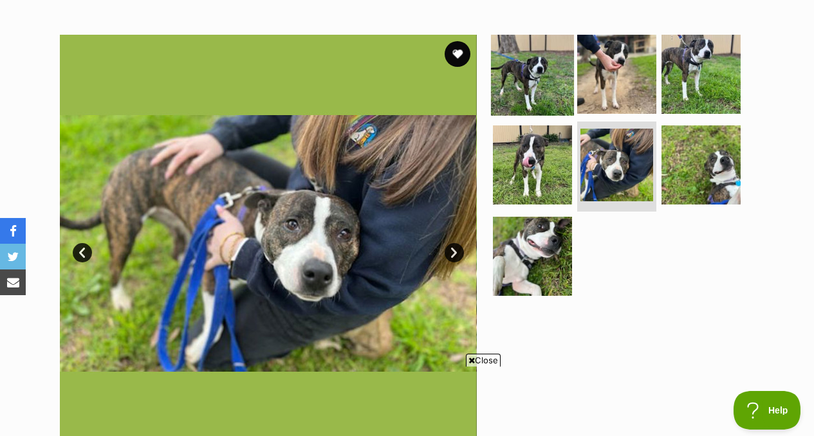
click at [535, 58] on img at bounding box center [532, 73] width 83 height 83
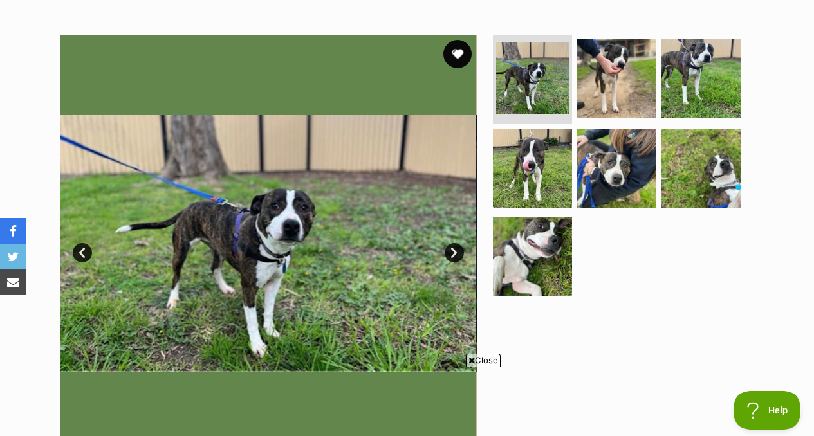
click at [452, 50] on button "favourite" at bounding box center [457, 54] width 28 height 28
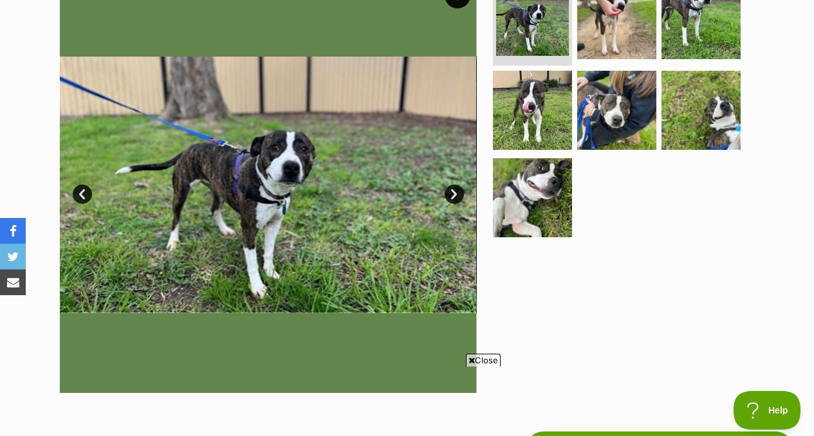
scroll to position [163, 0]
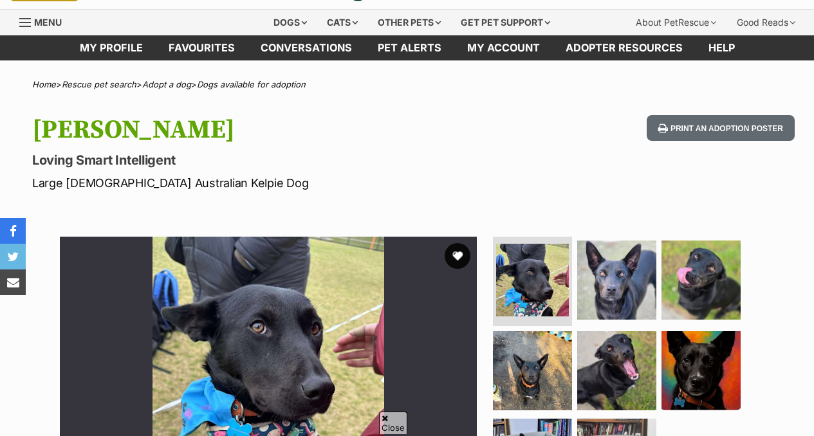
scroll to position [39, 0]
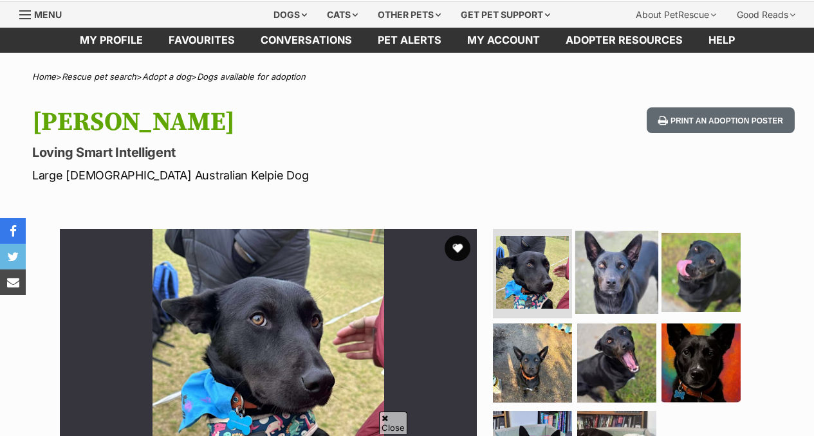
click at [633, 282] on img at bounding box center [616, 271] width 83 height 83
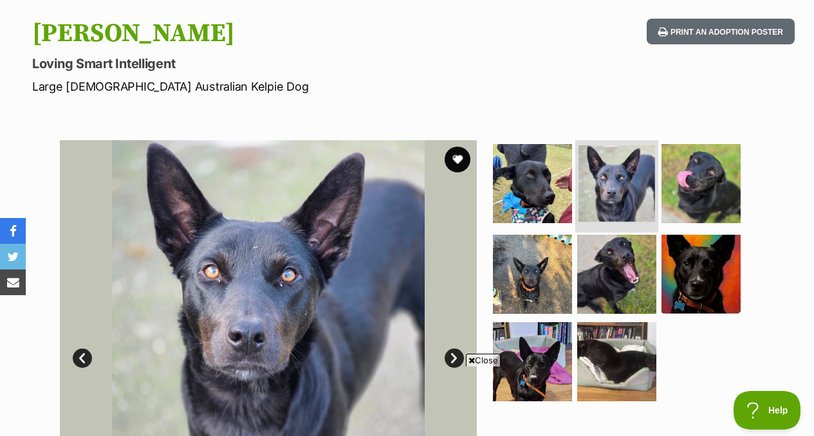
scroll to position [129, 0]
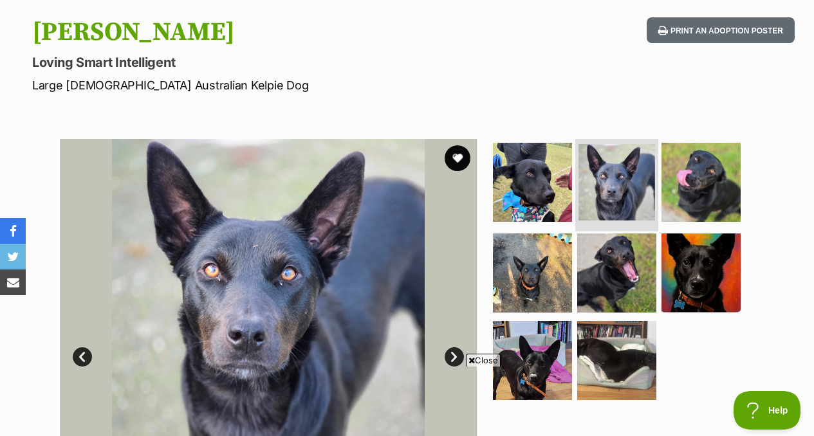
click at [633, 282] on img at bounding box center [616, 273] width 79 height 79
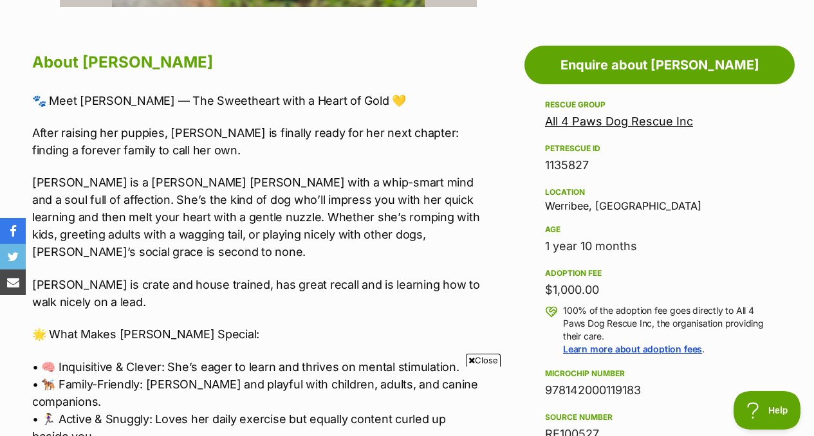
scroll to position [688, 0]
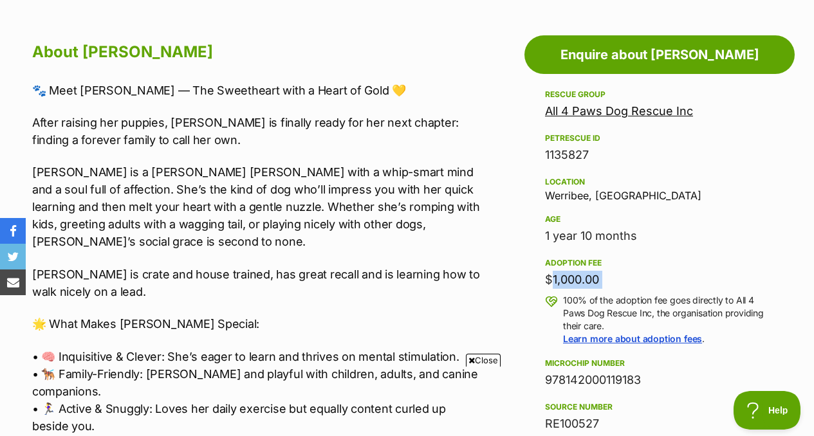
drag, startPoint x: 541, startPoint y: 276, endPoint x: 661, endPoint y: 291, distance: 120.7
click at [661, 291] on aside "Rescue group All 4 Paws Dog Rescue Inc PetRescue ID 1135827 Location Werribee, …" at bounding box center [659, 374] width 270 height 575
click at [641, 275] on div "$1,000.00" at bounding box center [659, 280] width 229 height 18
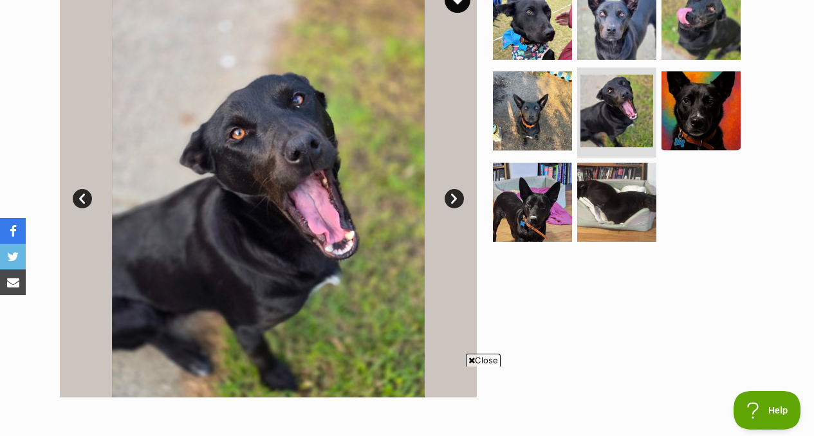
scroll to position [179, 0]
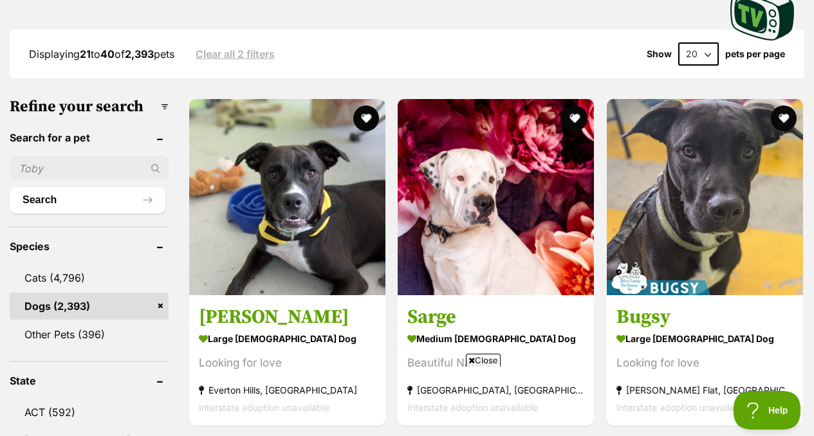
scroll to position [359, 0]
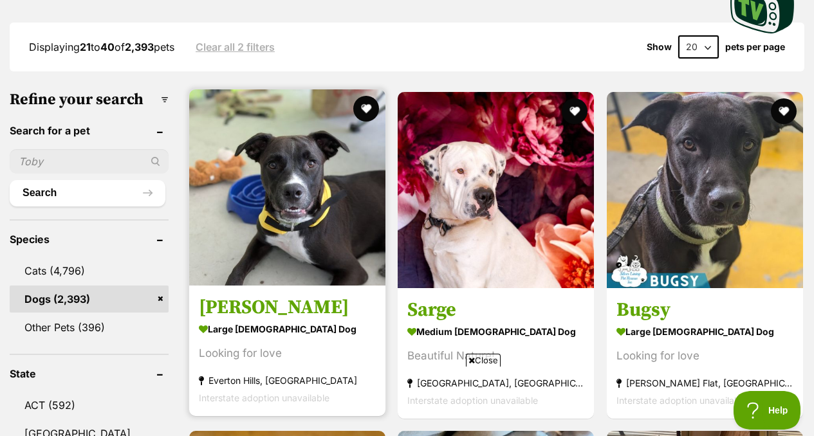
click at [229, 295] on h3 "[PERSON_NAME]" at bounding box center [287, 307] width 177 height 24
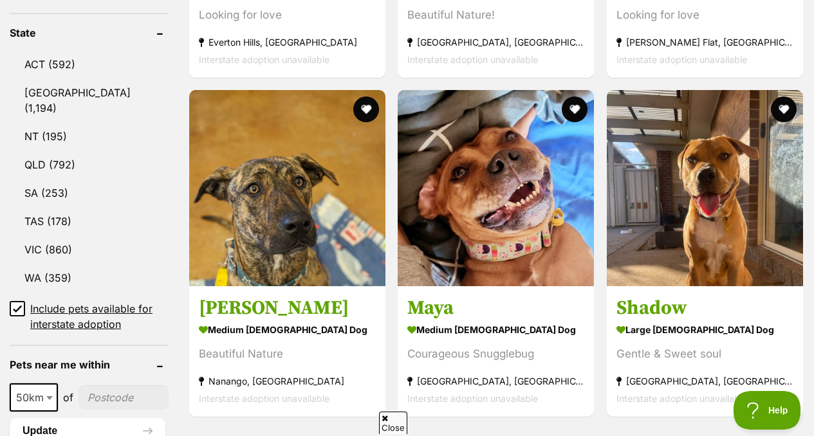
scroll to position [0, 0]
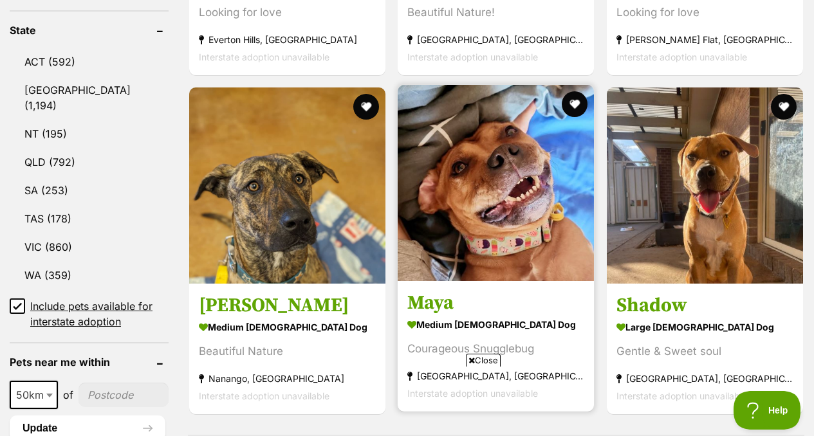
click at [441, 291] on h3 "Maya" at bounding box center [495, 303] width 177 height 24
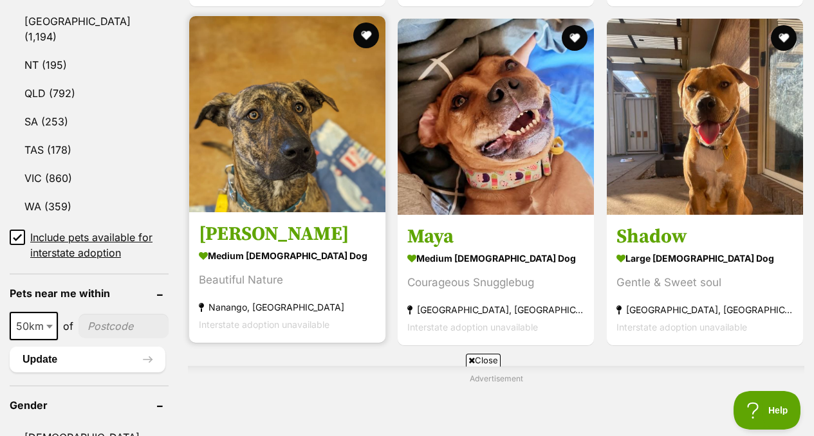
scroll to position [821, 0]
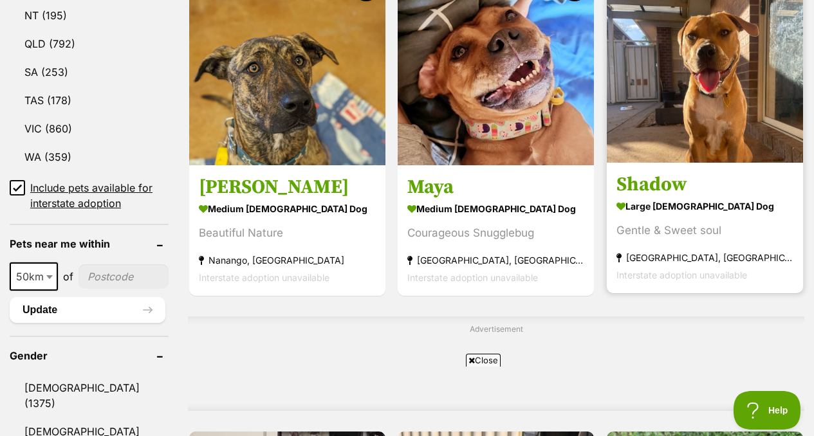
click at [630, 163] on link "Shadow large [DEMOGRAPHIC_DATA] Dog Gentle & Sweet soul [GEOGRAPHIC_DATA], [GEO…" at bounding box center [705, 228] width 196 height 131
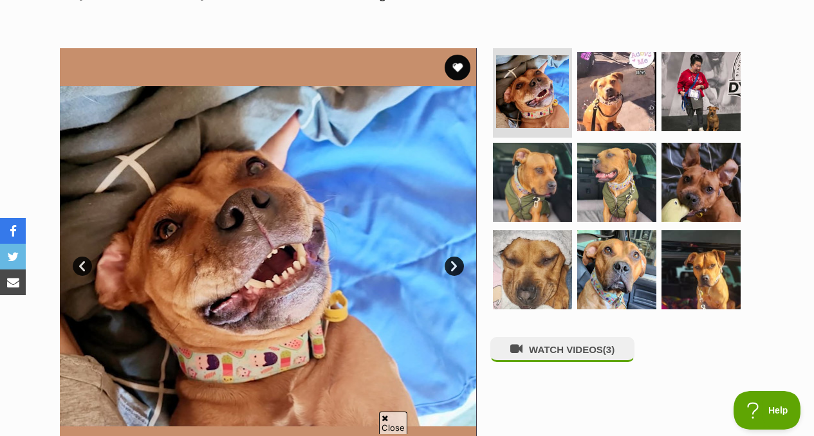
scroll to position [221, 0]
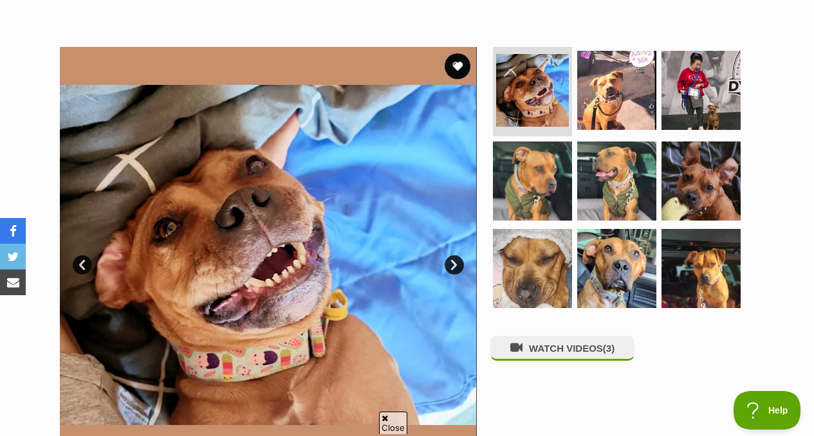
click at [574, 125] on ul at bounding box center [622, 182] width 264 height 270
click at [632, 88] on img at bounding box center [616, 89] width 83 height 83
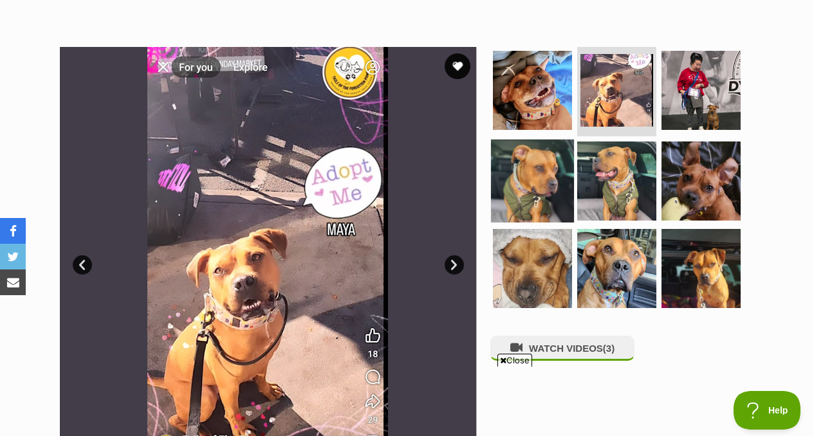
click at [530, 191] on img at bounding box center [532, 181] width 83 height 83
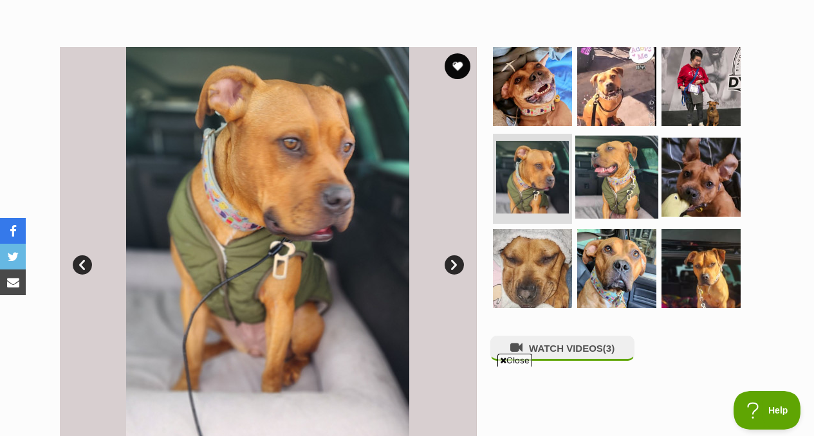
click at [619, 194] on img at bounding box center [616, 177] width 83 height 83
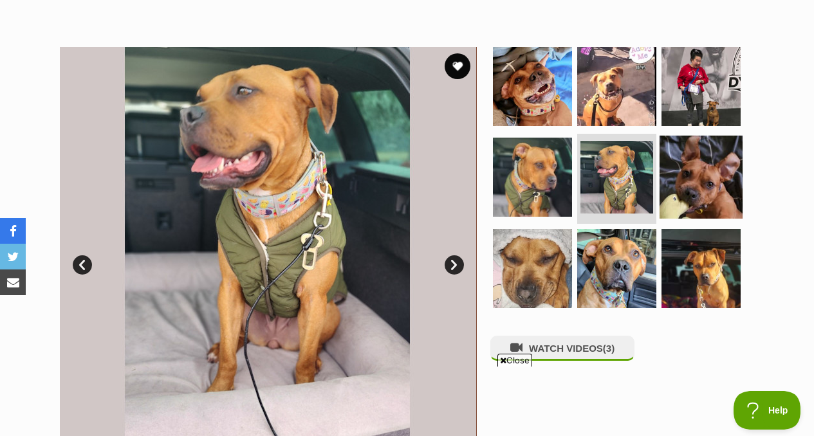
click at [712, 189] on img at bounding box center [700, 177] width 83 height 83
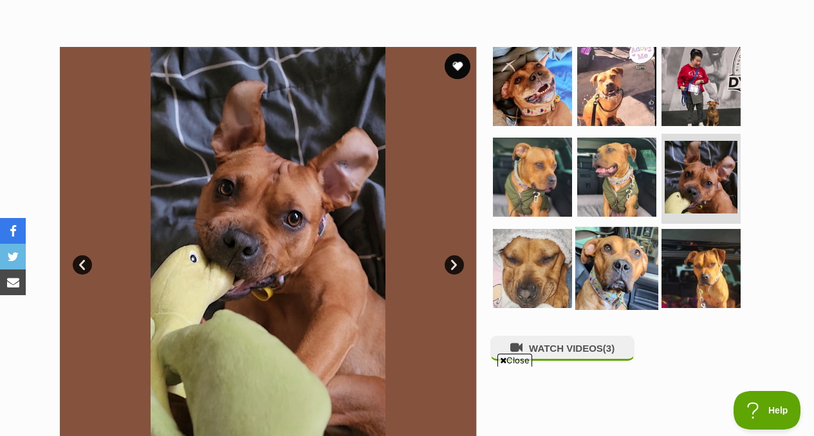
click at [615, 264] on img at bounding box center [616, 268] width 83 height 83
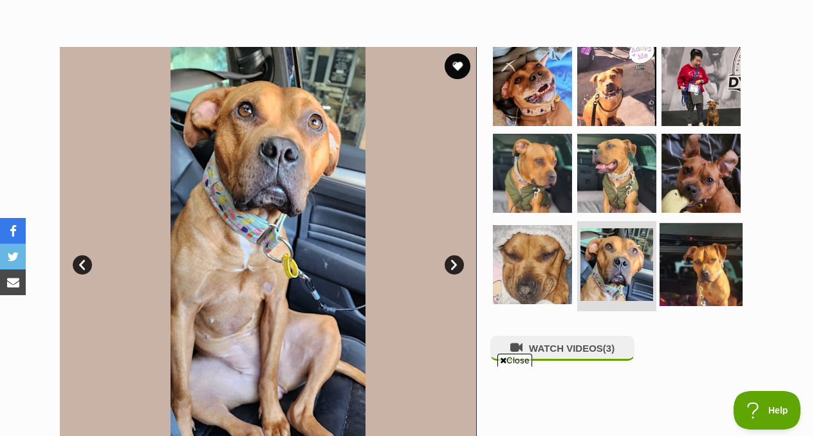
click at [707, 260] on img at bounding box center [700, 264] width 83 height 83
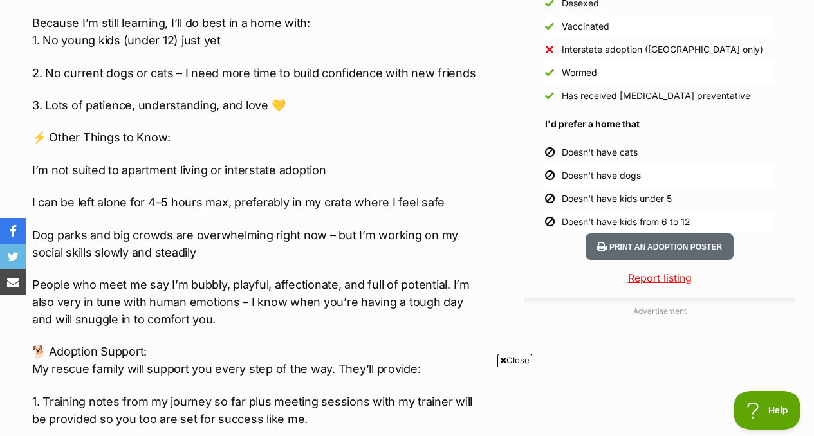
scroll to position [1287, 0]
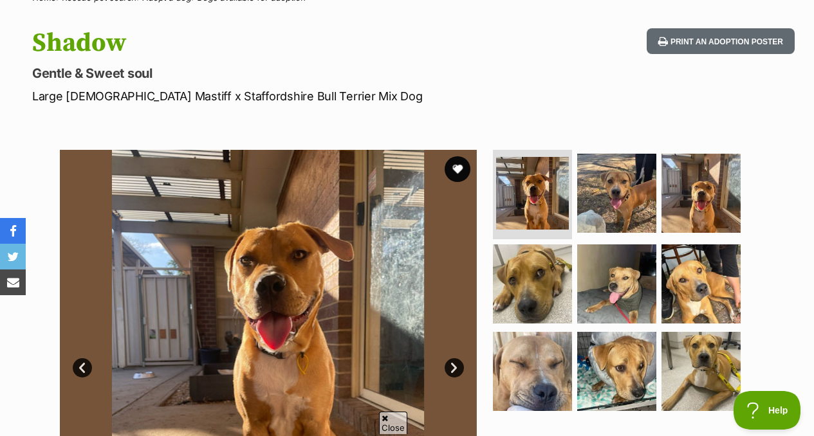
scroll to position [161, 0]
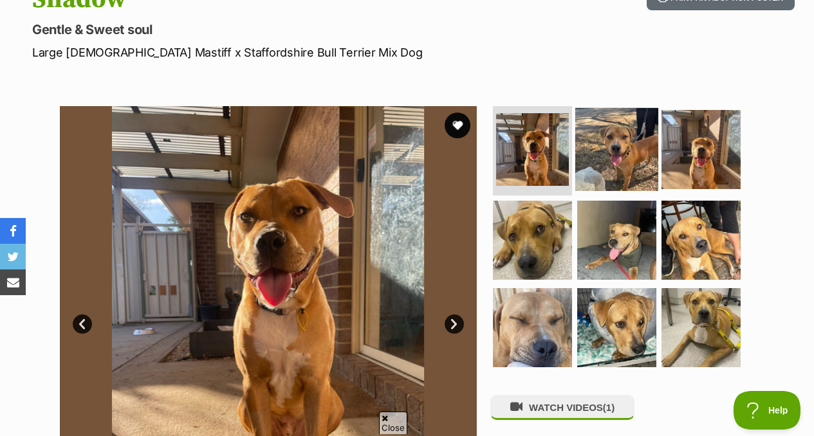
click at [611, 156] on img at bounding box center [616, 148] width 83 height 83
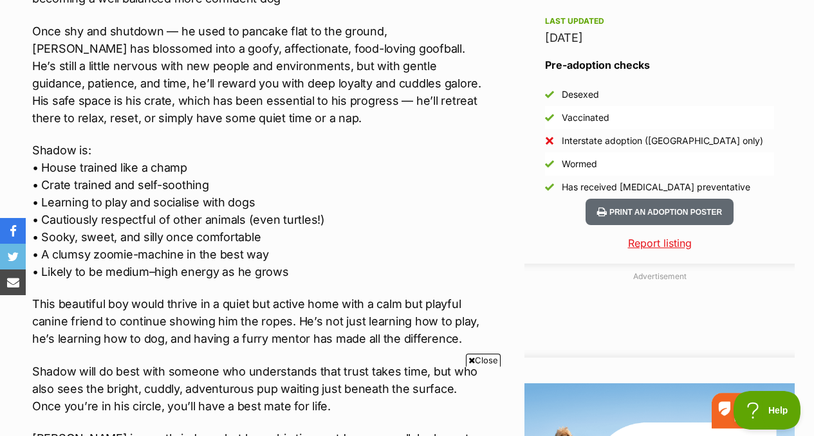
scroll to position [1119, 0]
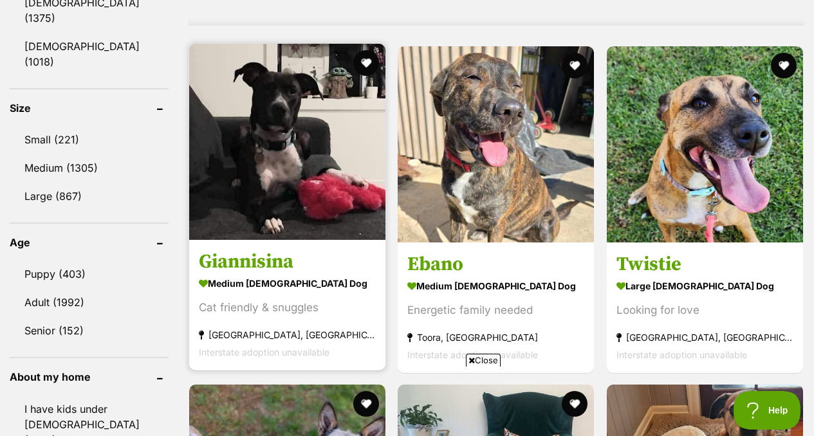
scroll to position [1210, 0]
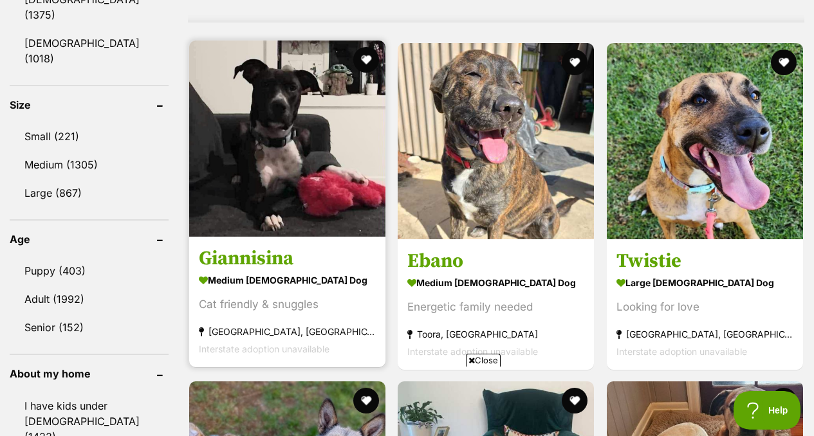
click at [277, 246] on h3 "Giannisina" at bounding box center [287, 258] width 177 height 24
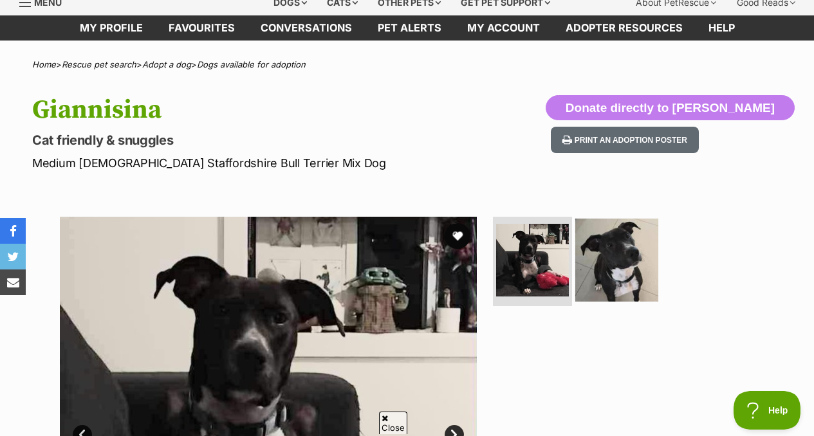
click at [610, 258] on img at bounding box center [616, 259] width 83 height 83
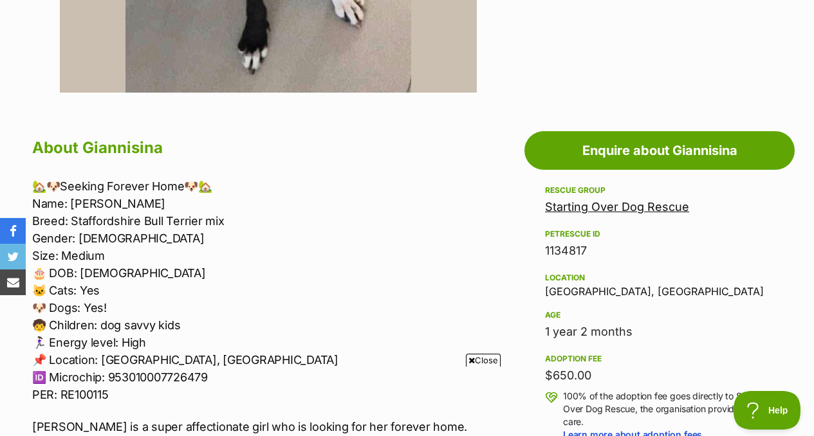
scroll to position [593, 0]
